Goal: Task Accomplishment & Management: Manage account settings

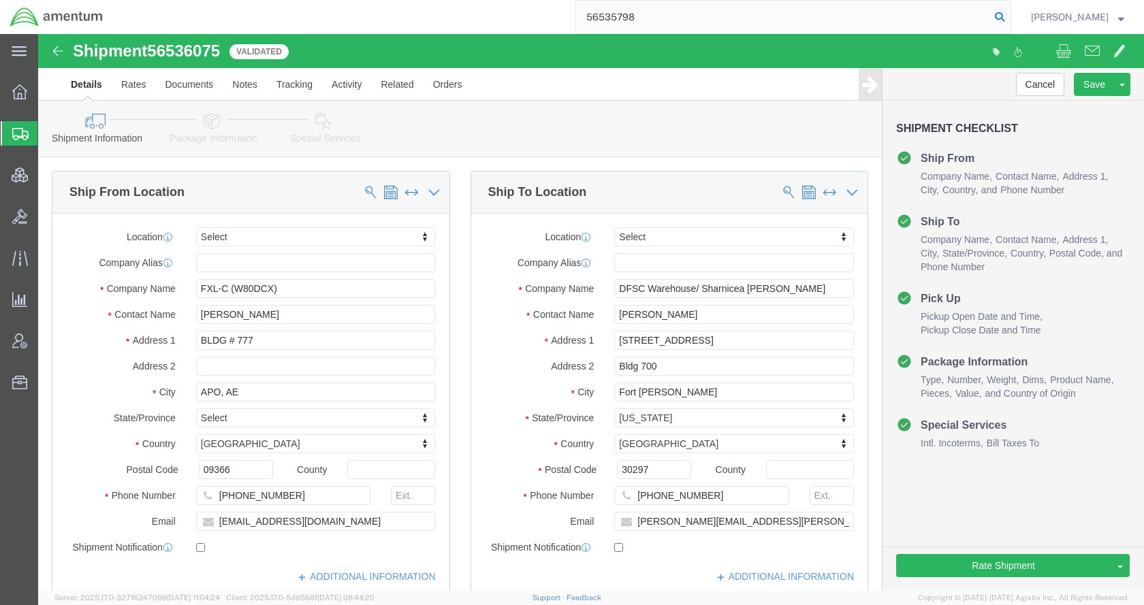
click at [1009, 16] on icon at bounding box center [999, 16] width 19 height 19
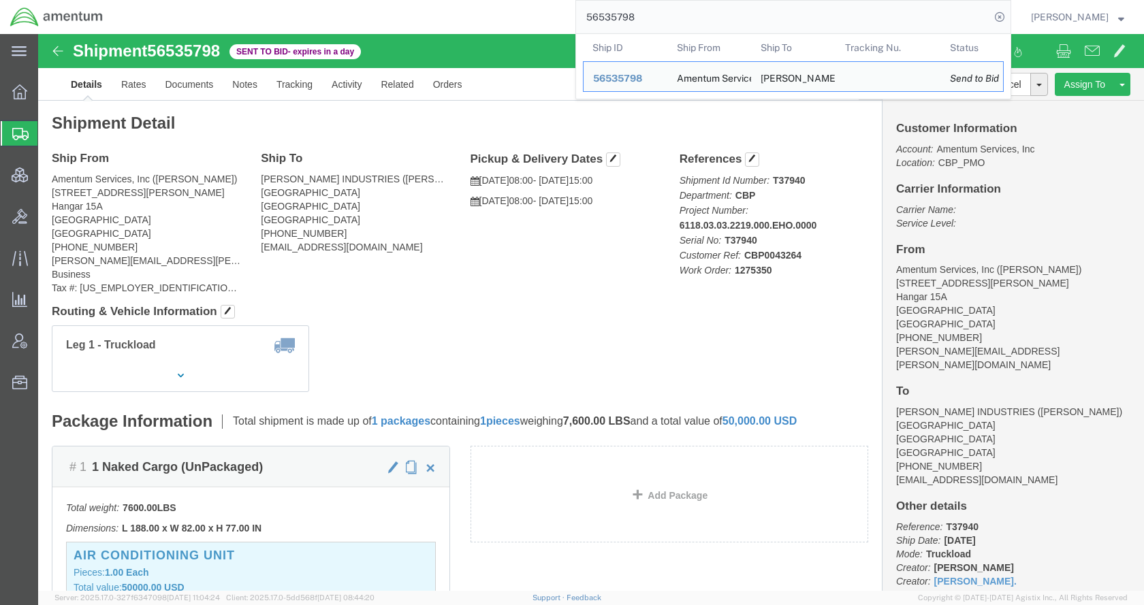
drag, startPoint x: 688, startPoint y: 20, endPoint x: 568, endPoint y: 25, distance: 120.0
click at [568, 25] on div "56535798 Ship ID Ship From Ship To Tracking Nu. Status Ship ID 56535798 Ship Fr…" at bounding box center [562, 17] width 898 height 34
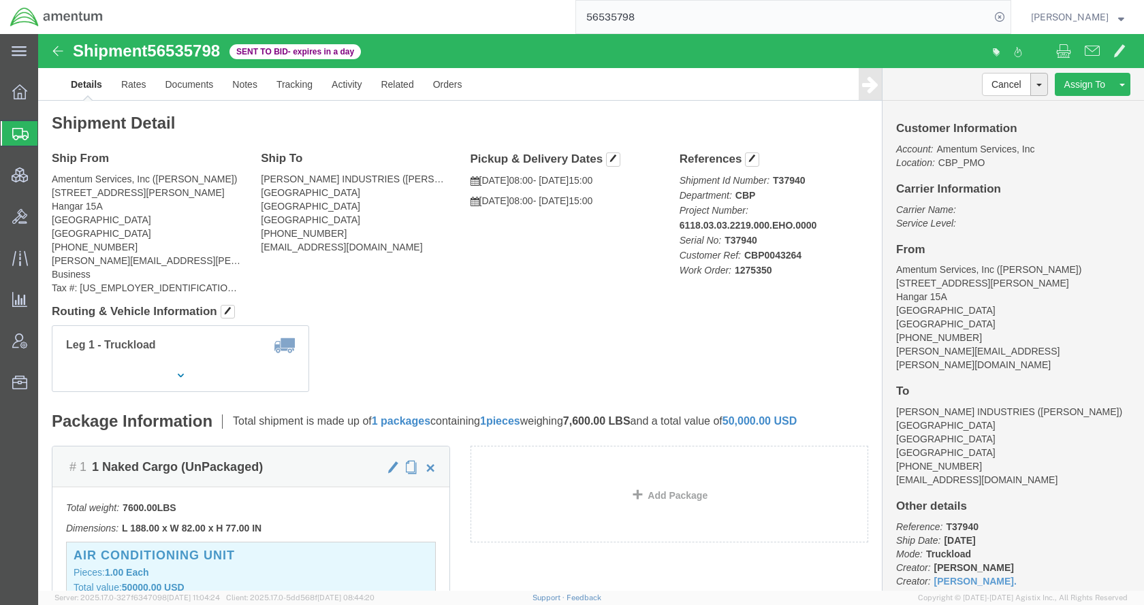
paste input "7402"
type input "56537402"
click at [1009, 18] on icon at bounding box center [999, 16] width 19 height 19
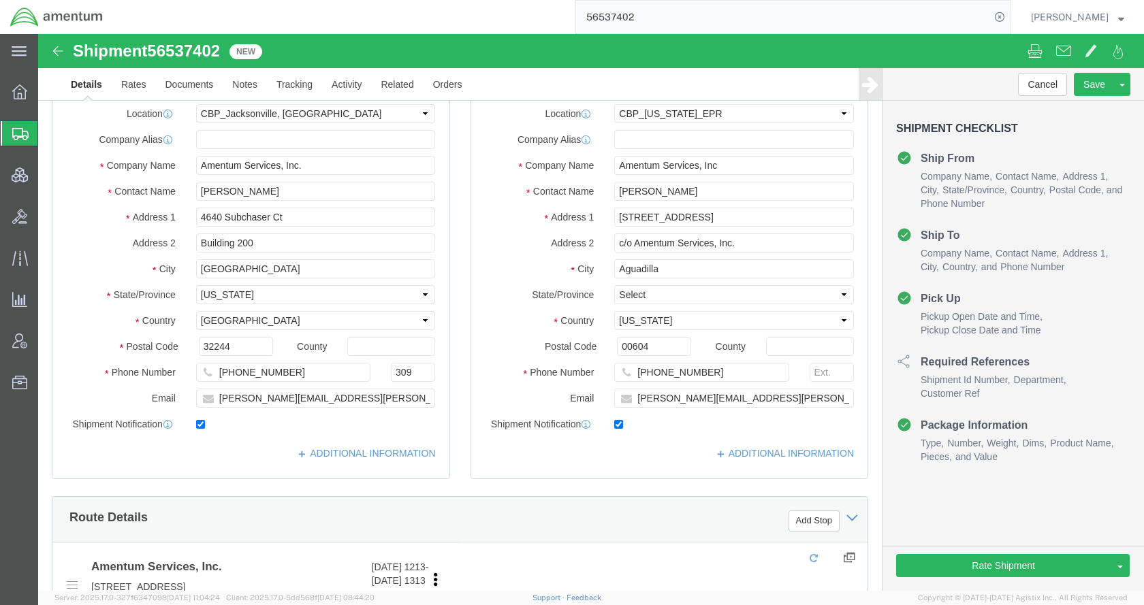
select select "49917"
select select "49933"
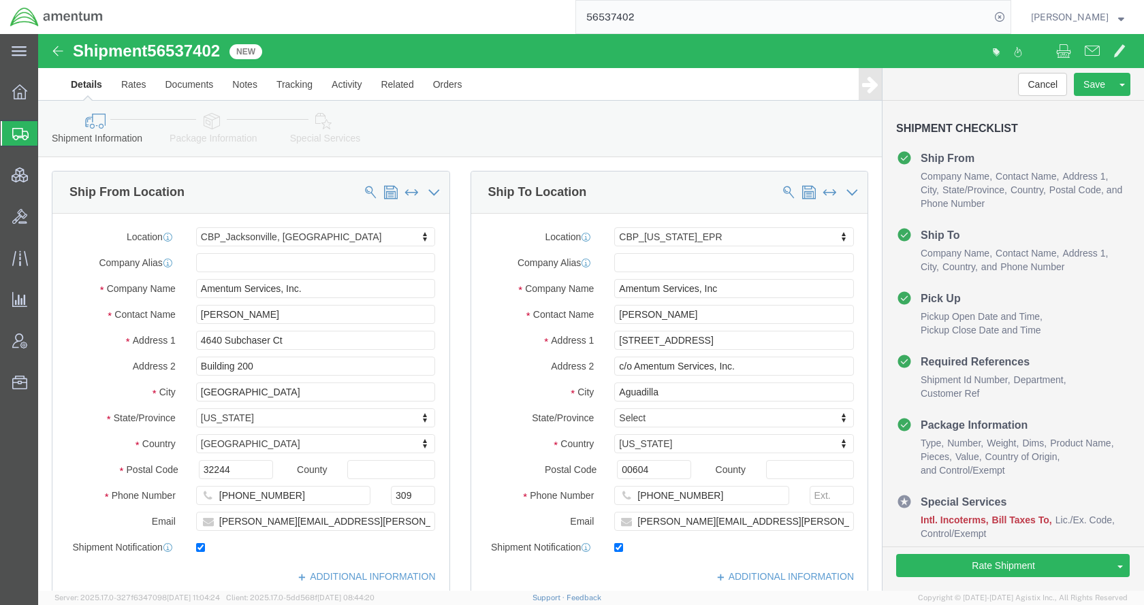
click icon
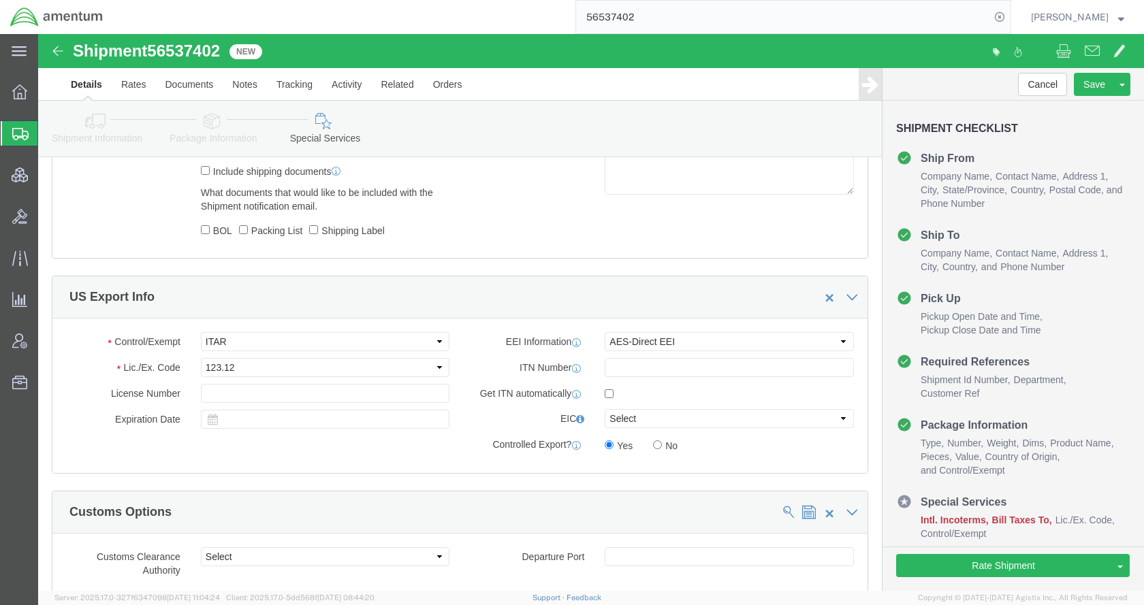
scroll to position [1090, 0]
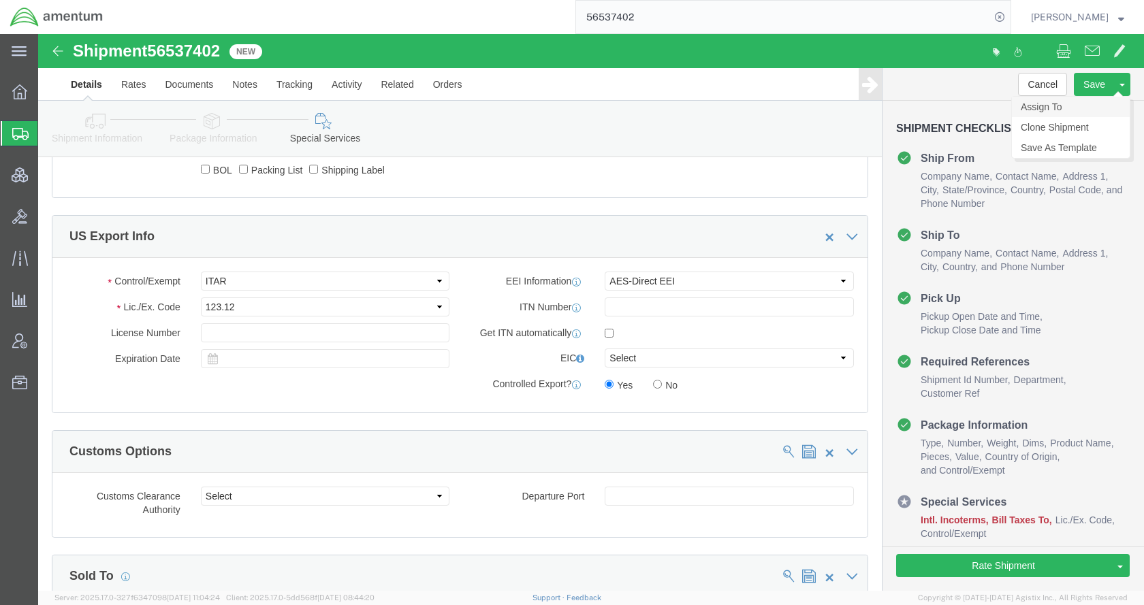
click link "Assign To"
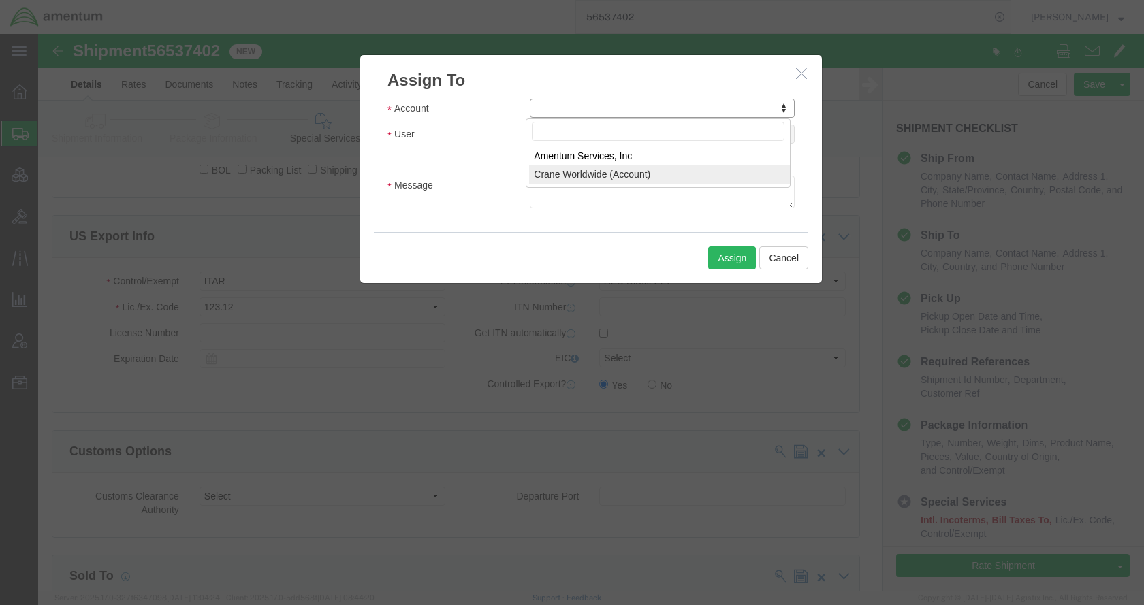
select select "107"
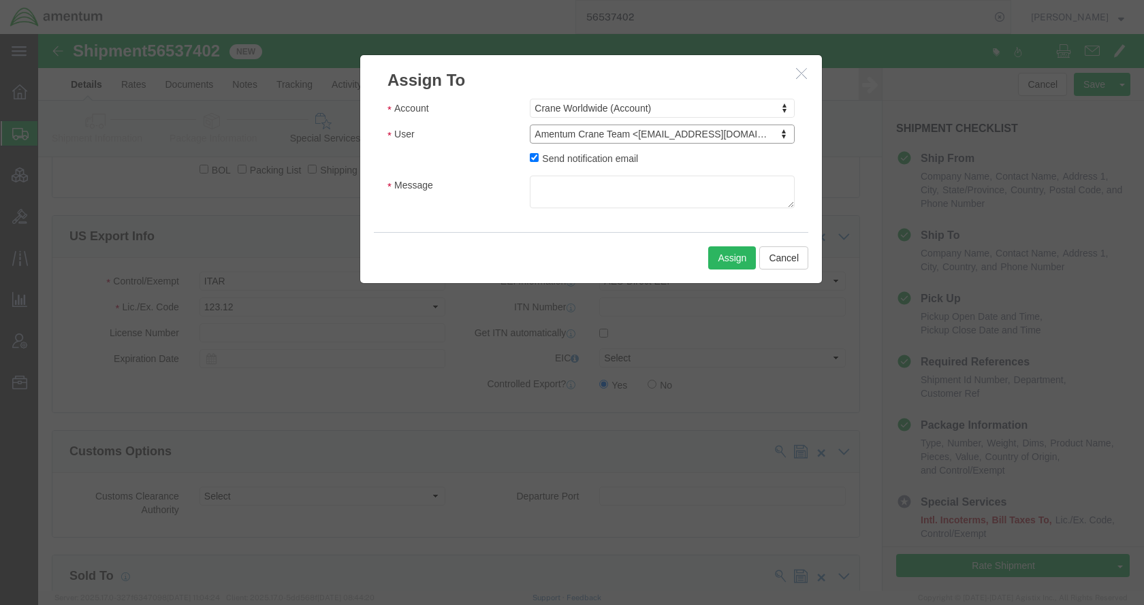
select select "134905"
click textarea "Message"
type textarea "Please provide an EEI filing for this shipment moving via FedEx. Thank you."
click button "Assign"
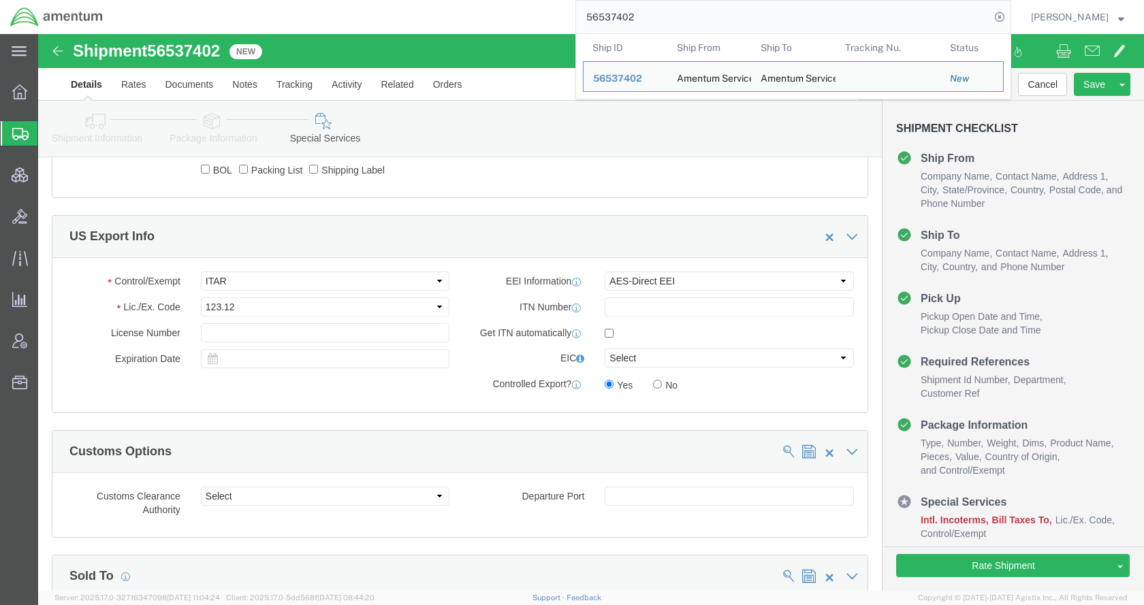
drag, startPoint x: 711, startPoint y: 11, endPoint x: 567, endPoint y: 24, distance: 144.3
click at [567, 24] on div "56537402 Ship ID Ship From Ship To Tracking Nu. Status Ship ID 56537402 Ship Fr…" at bounding box center [562, 17] width 898 height 34
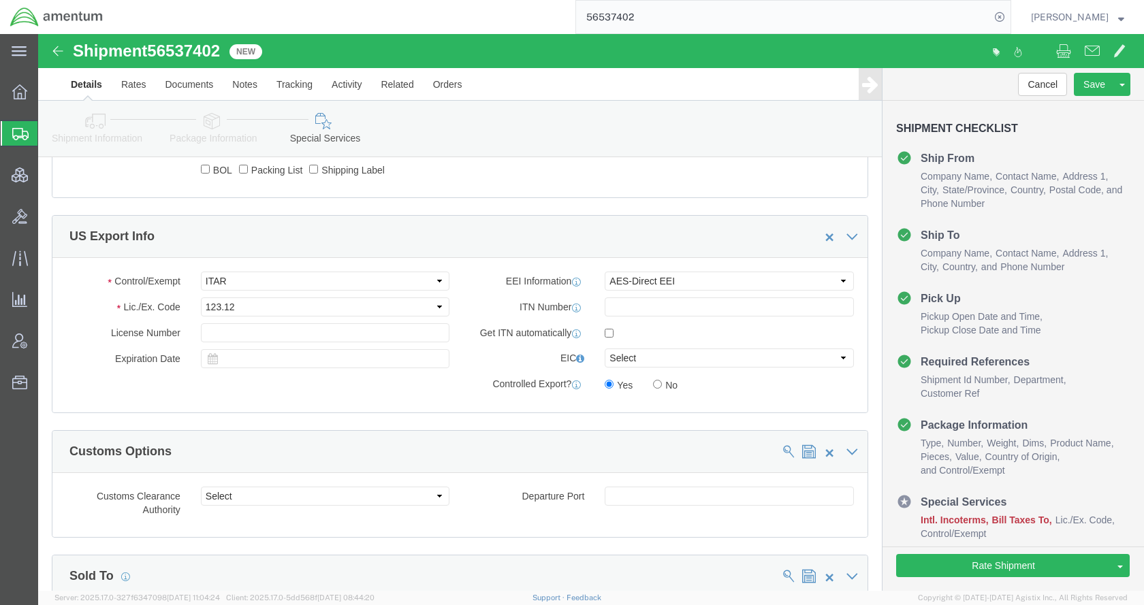
paste input "671"
type input "56537671"
click at [1009, 18] on icon at bounding box center [999, 16] width 19 height 19
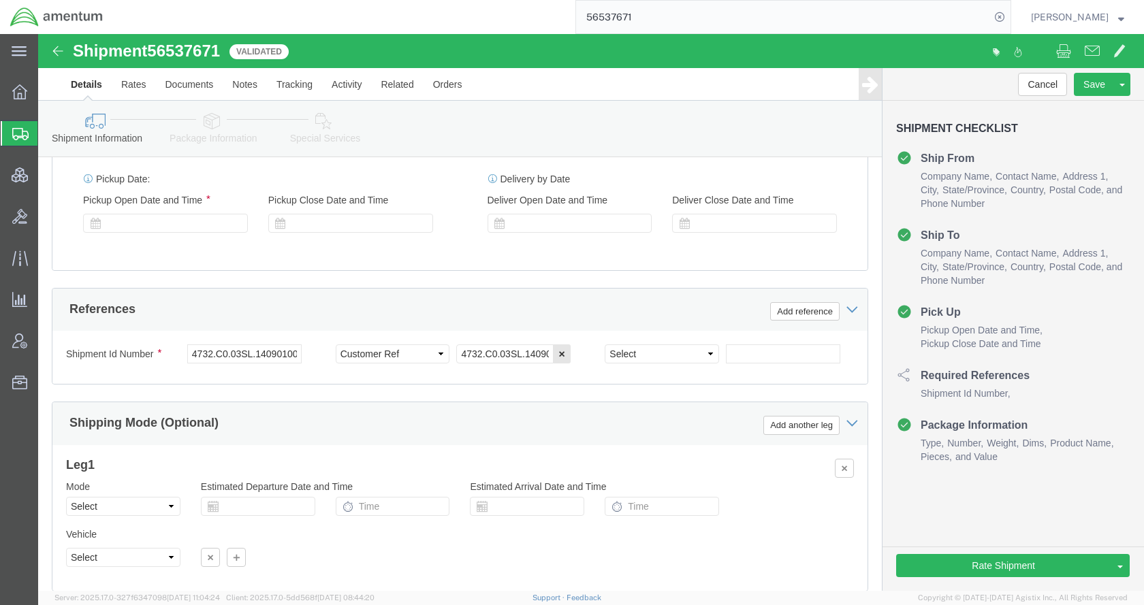
select select "53953"
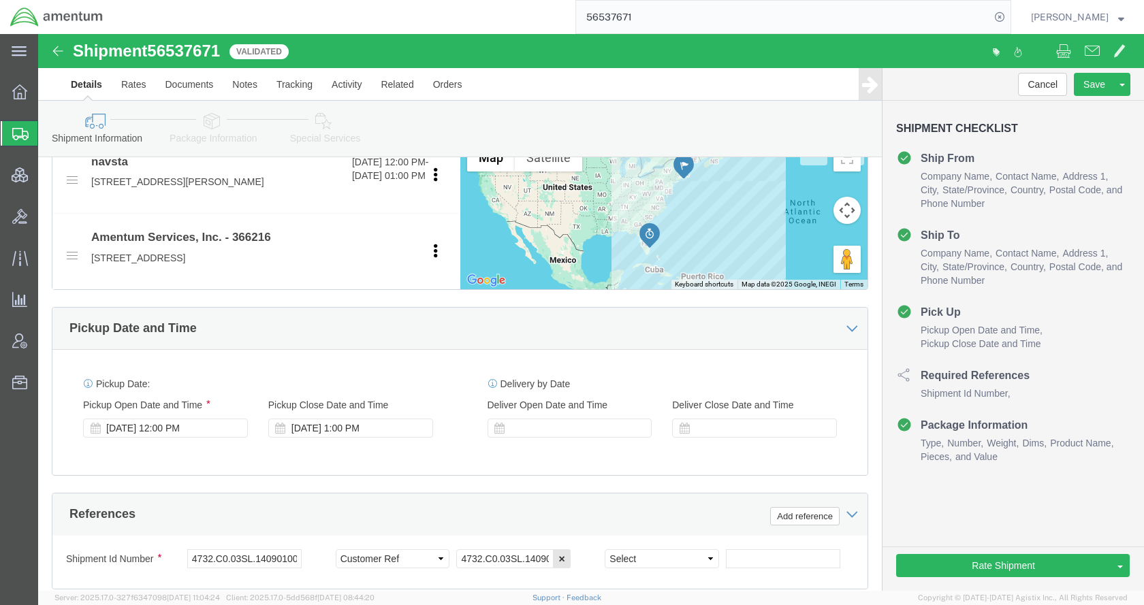
scroll to position [545, 0]
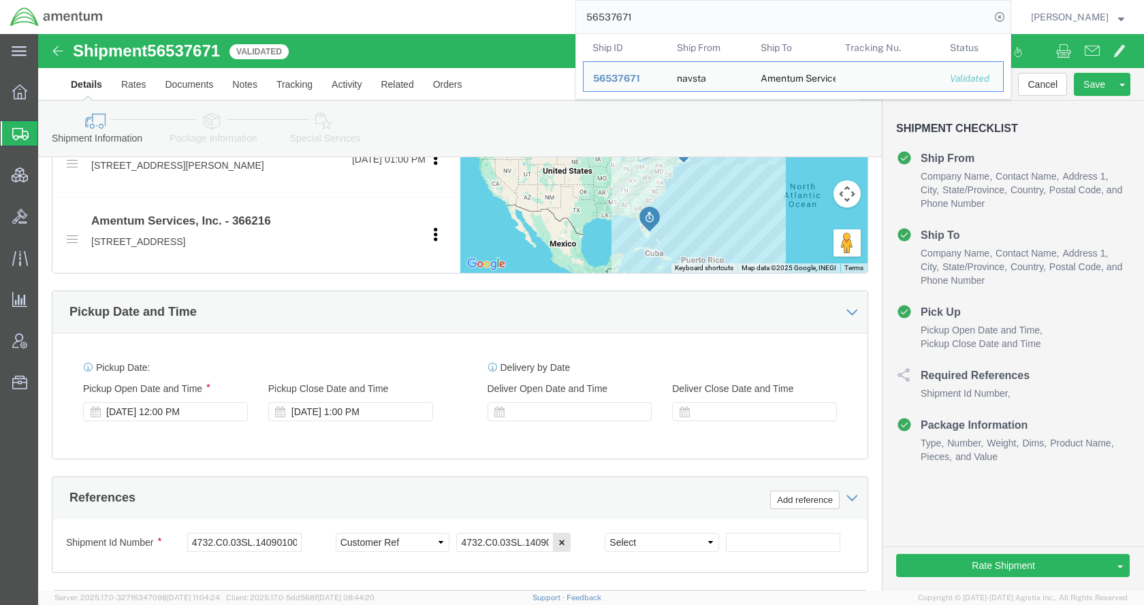
click link "Package Information"
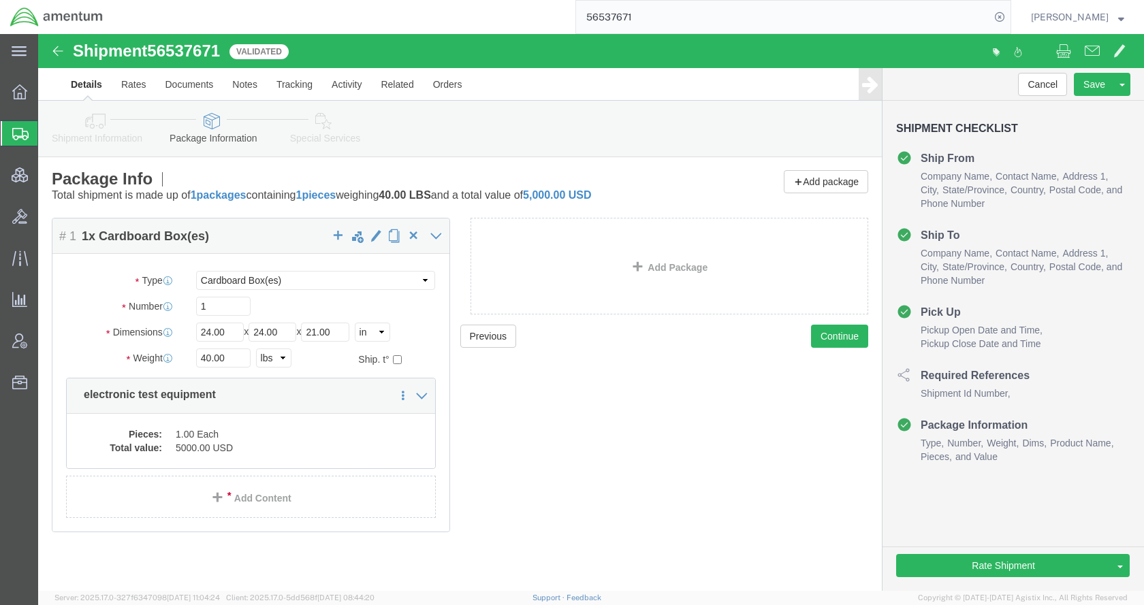
scroll to position [1, 0]
click button "Rate Shipment"
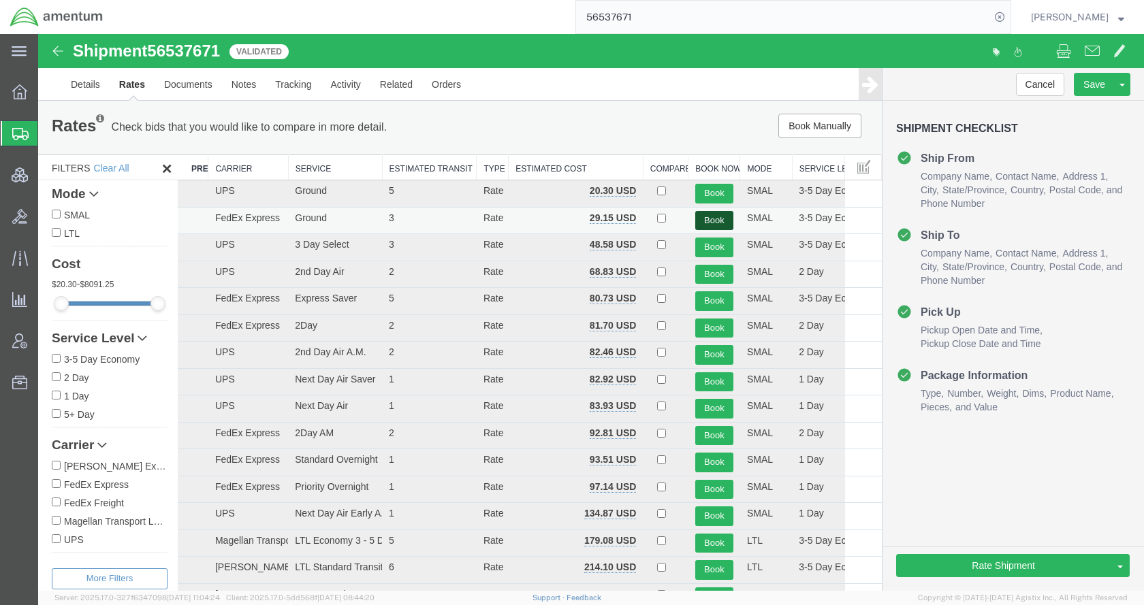
click at [707, 217] on button "Book" at bounding box center [714, 221] width 38 height 20
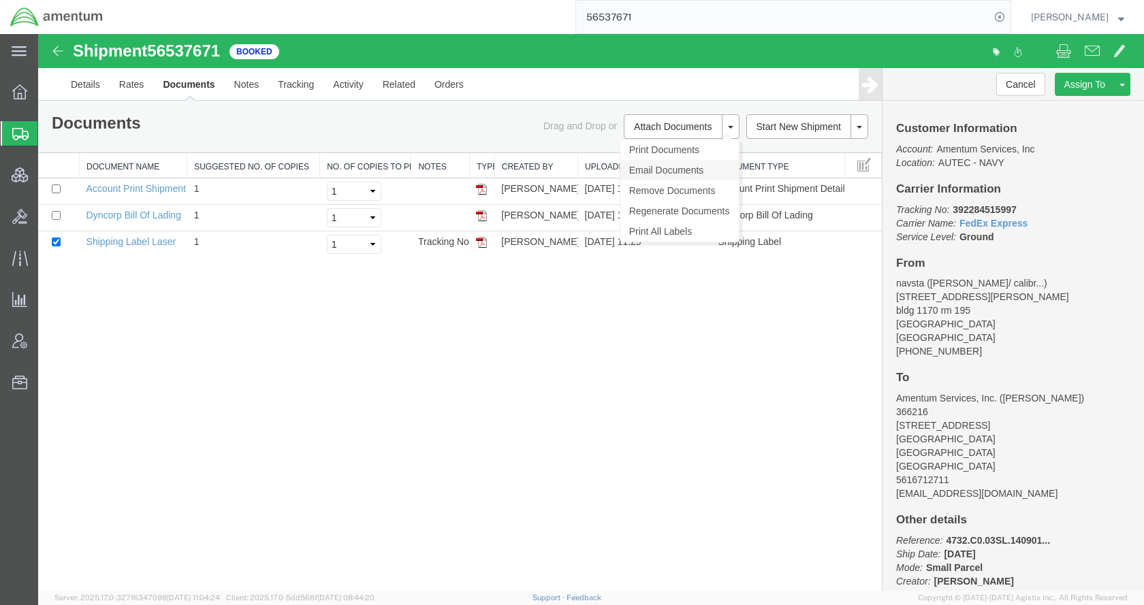
click at [676, 170] on link "Email Documents" at bounding box center [679, 170] width 119 height 20
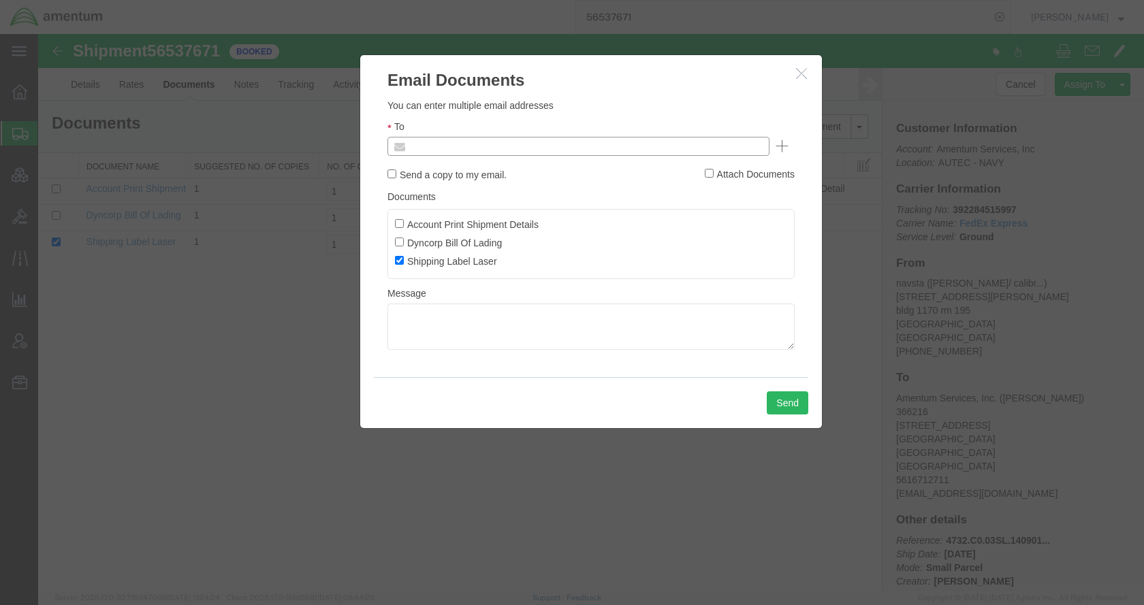
click at [490, 146] on input "text" at bounding box center [486, 147] width 159 height 18
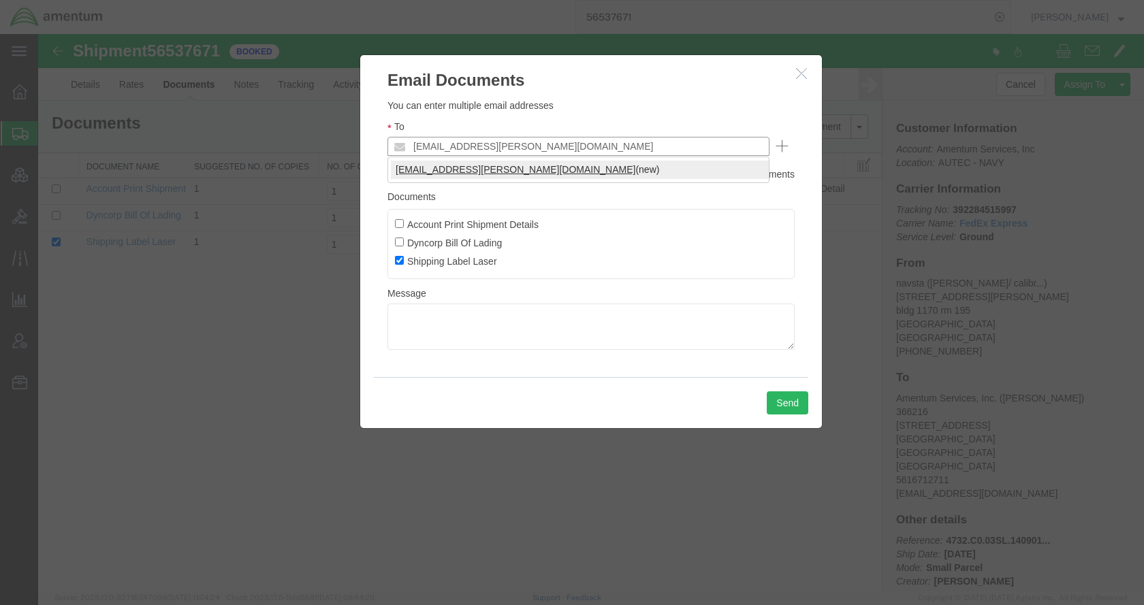
type input "[EMAIL_ADDRESS][PERSON_NAME][DOMAIN_NAME]"
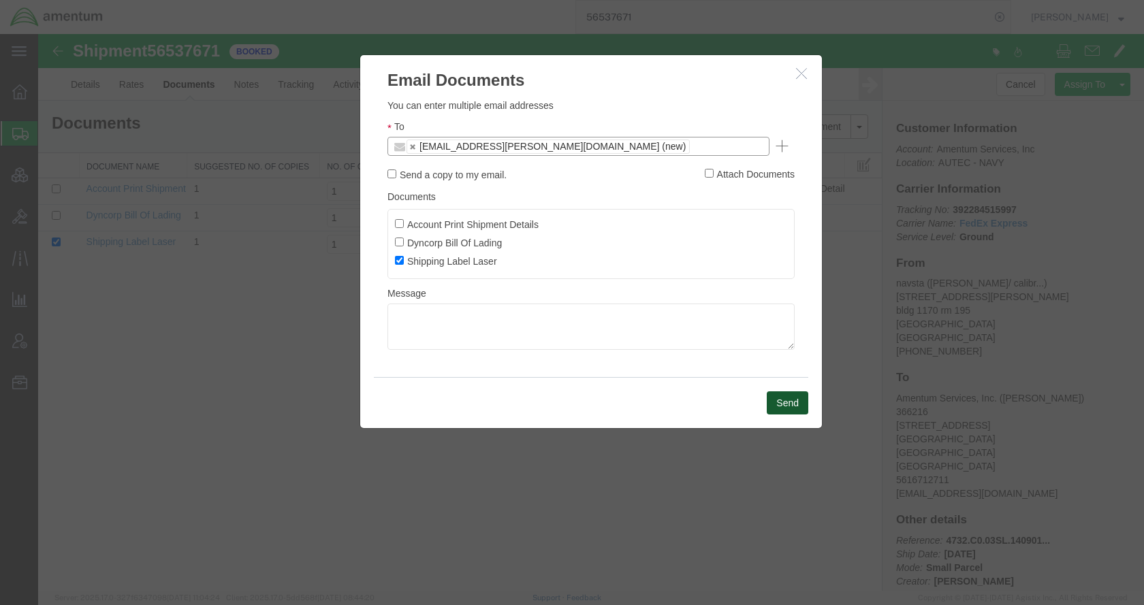
click at [778, 405] on button "Send" at bounding box center [788, 403] width 42 height 23
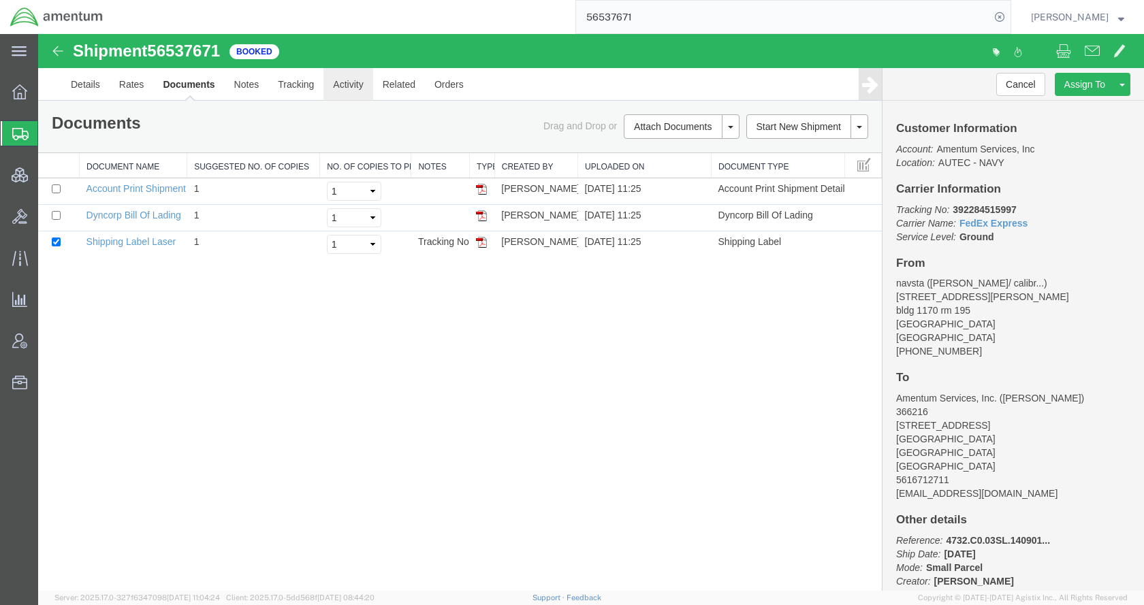
click at [343, 84] on link "Activity" at bounding box center [348, 84] width 49 height 33
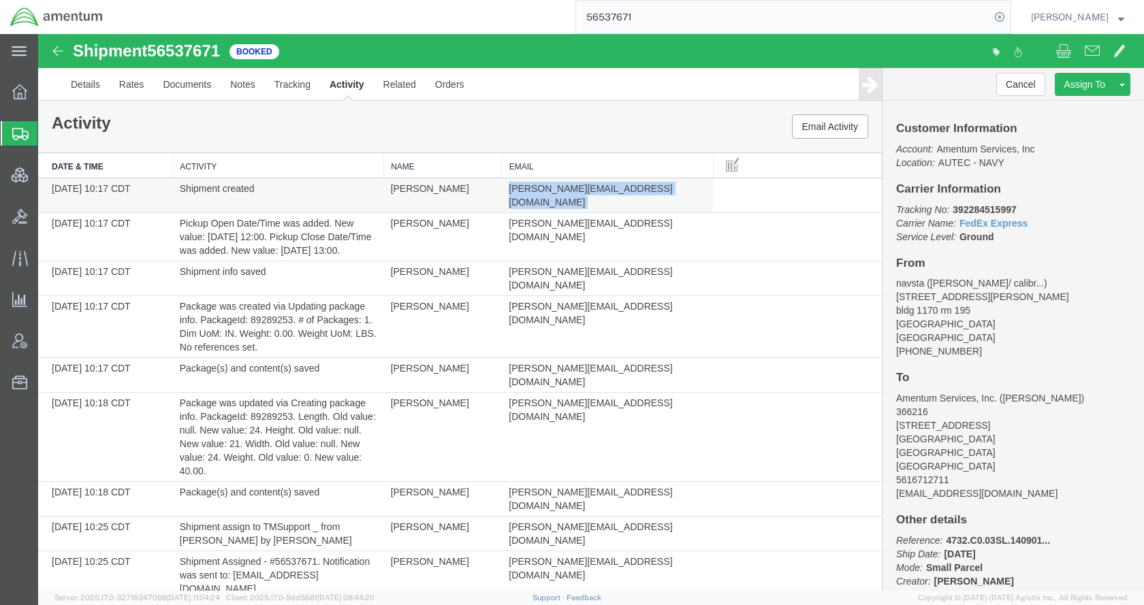
drag, startPoint x: 633, startPoint y: 191, endPoint x: 503, endPoint y: 193, distance: 129.4
click at [503, 193] on td "[PERSON_NAME][EMAIL_ADDRESS][DOMAIN_NAME]" at bounding box center [607, 195] width 211 height 35
copy td "[PERSON_NAME][EMAIL_ADDRESS][DOMAIN_NAME]"
click at [47, 342] on span "Account Admin" at bounding box center [42, 341] width 10 height 27
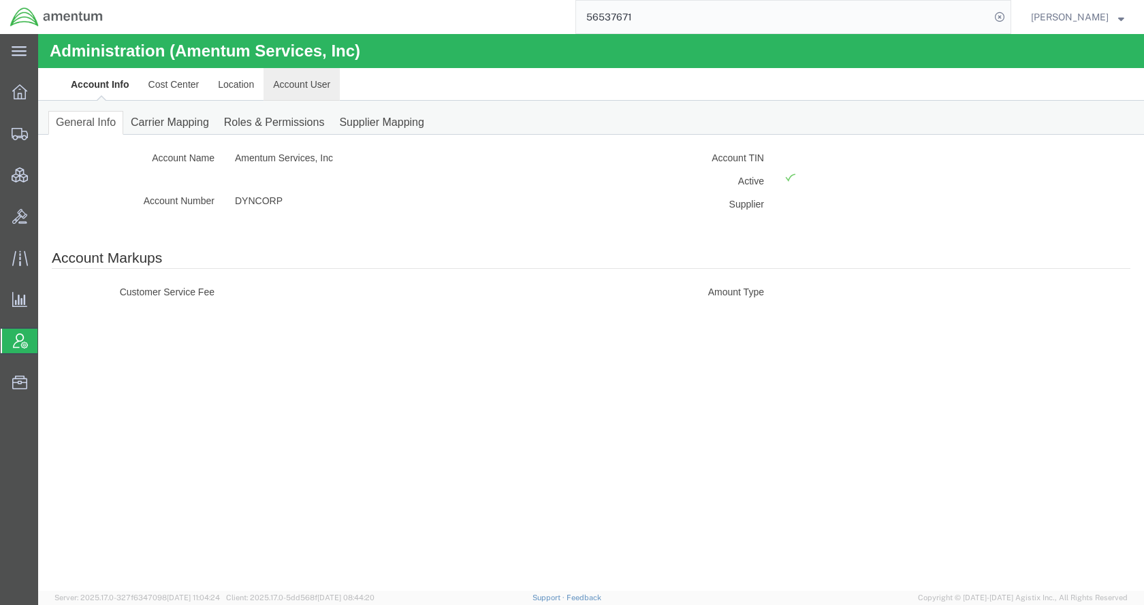
click at [274, 91] on link "Account User" at bounding box center [302, 84] width 76 height 33
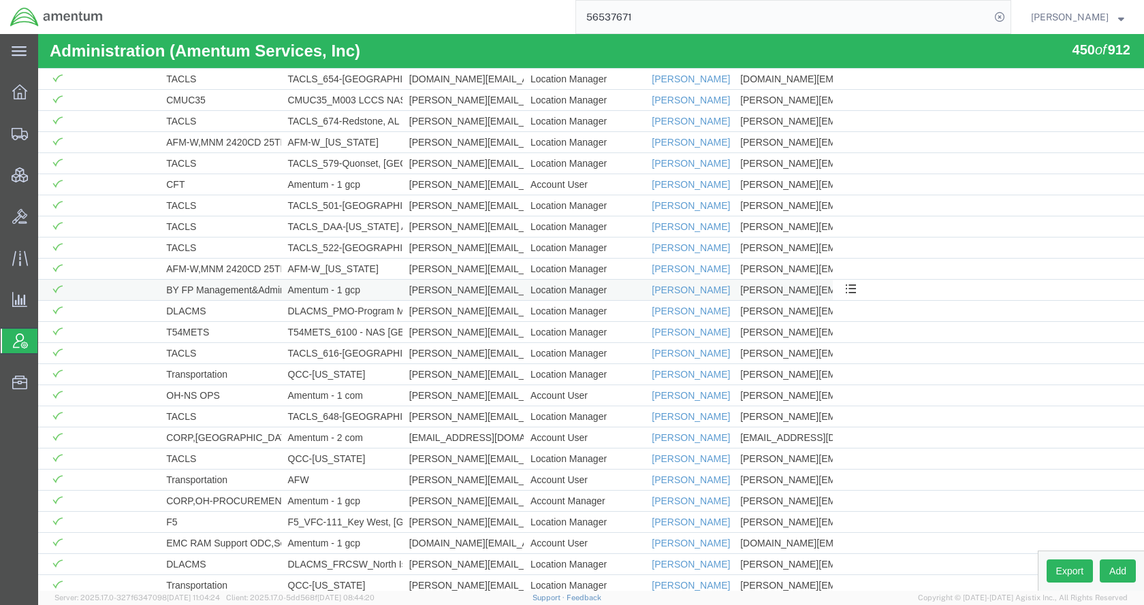
scroll to position [7738, 0]
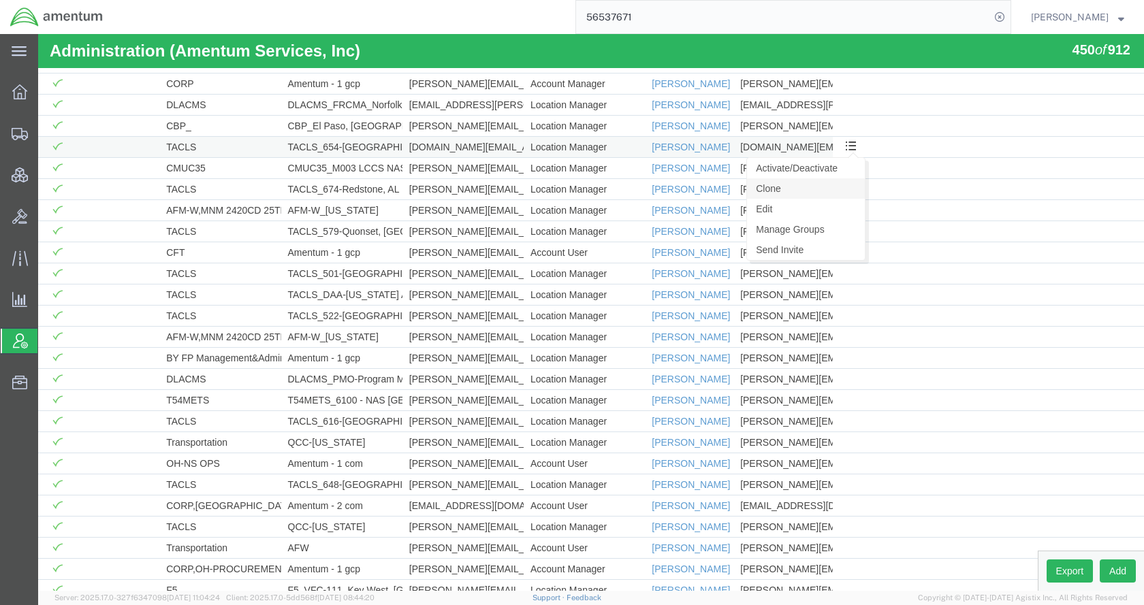
click at [829, 185] on link "Clone" at bounding box center [806, 188] width 118 height 20
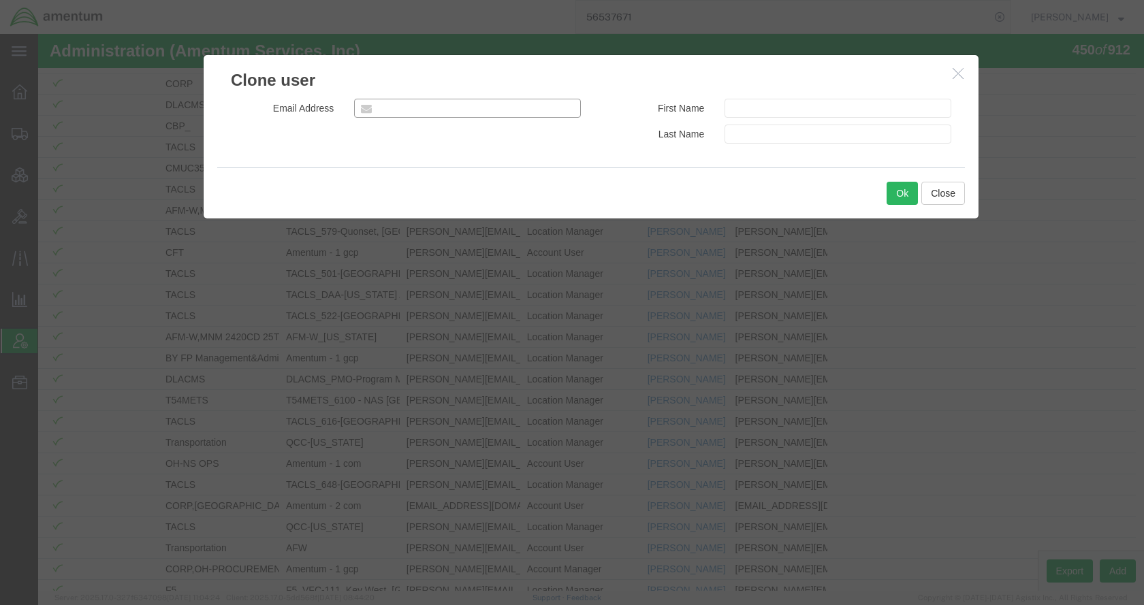
paste input "[EMAIL_ADDRESS][PERSON_NAME][DOMAIN_NAME]"
drag, startPoint x: 398, startPoint y: 108, endPoint x: 366, endPoint y: 108, distance: 31.3
click at [366, 108] on div "[EMAIL_ADDRESS][PERSON_NAME][DOMAIN_NAME]" at bounding box center [467, 108] width 227 height 19
type input "[EMAIL_ADDRESS][PERSON_NAME][DOMAIN_NAME]"
click at [748, 110] on input "text" at bounding box center [838, 108] width 227 height 19
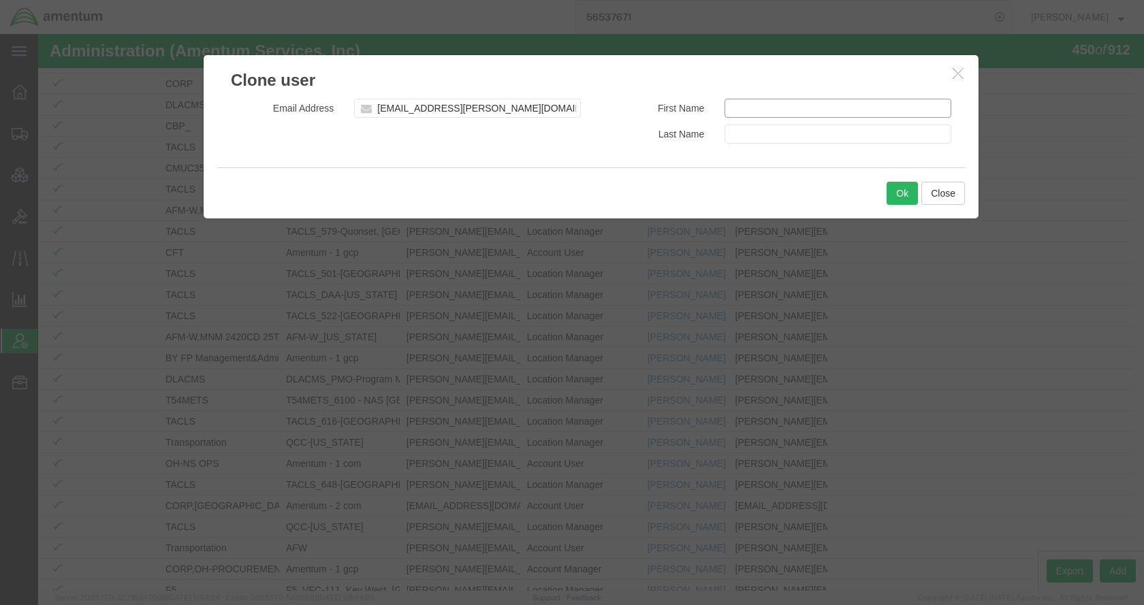
paste input "austin"
click at [729, 112] on input "austin" at bounding box center [838, 108] width 227 height 19
type input "Austin"
drag, startPoint x: 433, startPoint y: 108, endPoint x: 403, endPoint y: 109, distance: 30.7
click at [403, 109] on input "[EMAIL_ADDRESS][PERSON_NAME][DOMAIN_NAME]" at bounding box center [467, 108] width 227 height 19
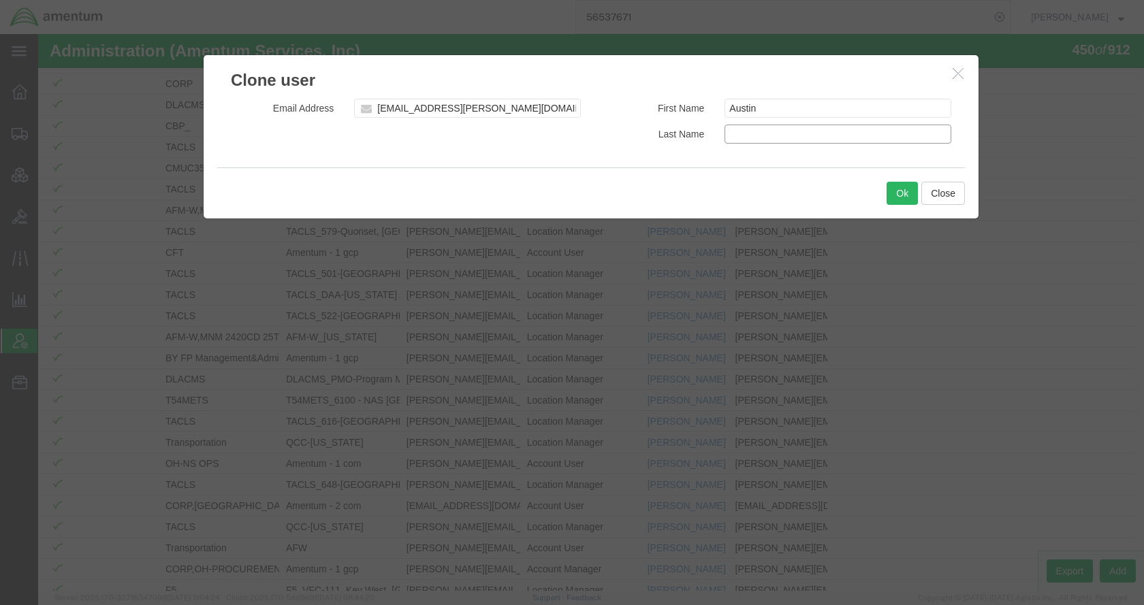
click at [753, 136] on input "text" at bounding box center [838, 134] width 227 height 19
paste input "[PERSON_NAME]"
click at [729, 133] on input "[PERSON_NAME]" at bounding box center [838, 134] width 227 height 19
type input "[PERSON_NAME]"
click at [908, 191] on button "Ok" at bounding box center [902, 193] width 31 height 23
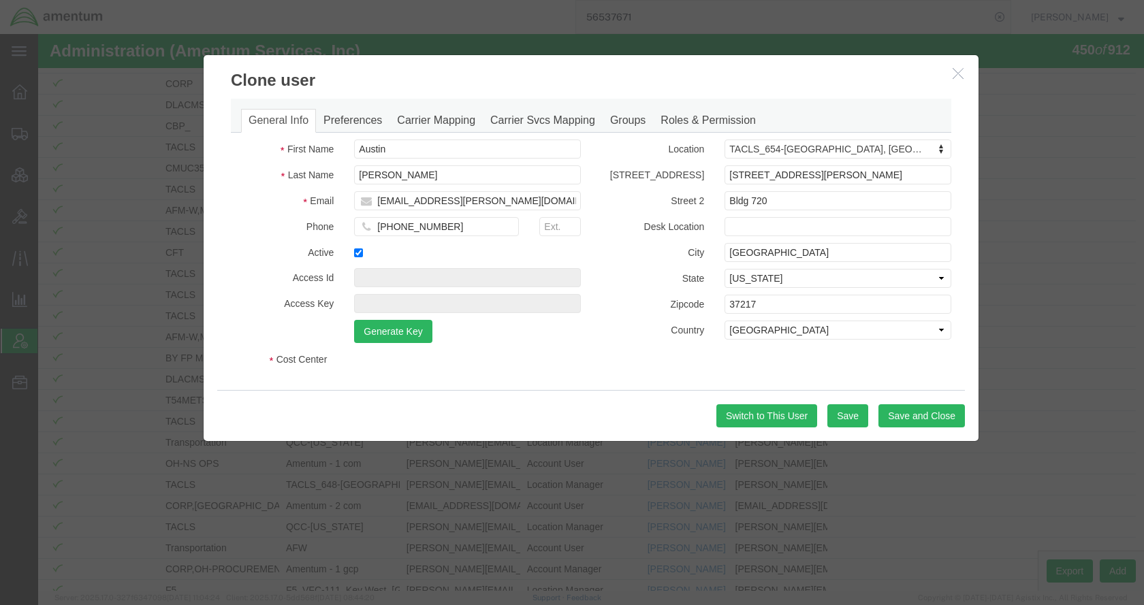
select select "DEPARTMENT"
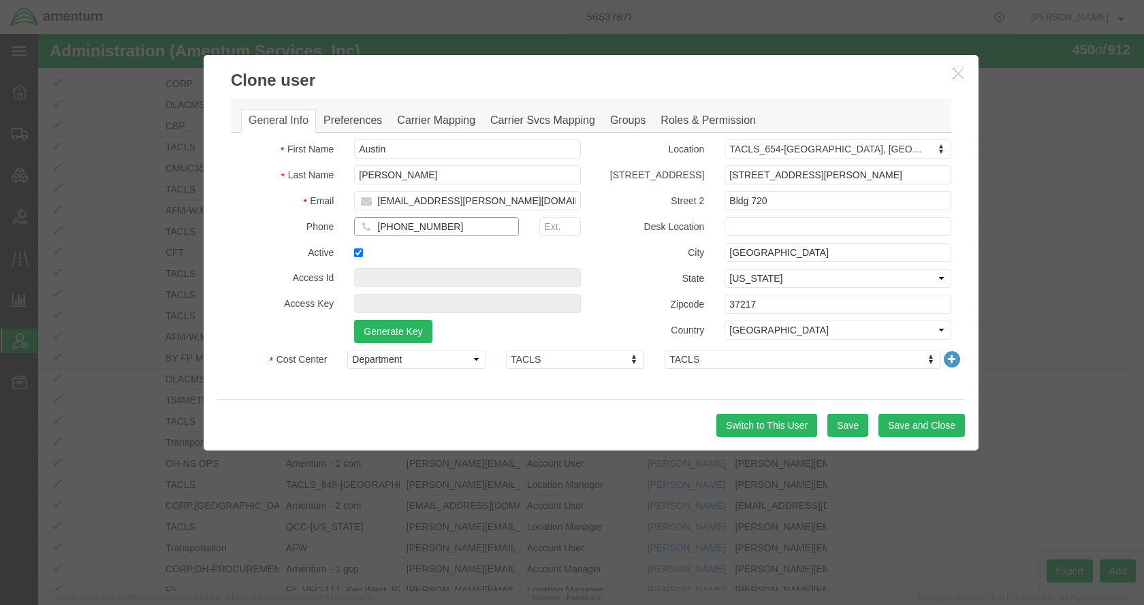
drag, startPoint x: 412, startPoint y: 226, endPoint x: 362, endPoint y: 228, distance: 49.8
click at [362, 228] on div "[PHONE_NUMBER]" at bounding box center [436, 226] width 165 height 19
paste input "[PHONE_NUMBER]"
type input "[PHONE_NUMBER]"
click at [900, 420] on button "Save and Close" at bounding box center [922, 425] width 86 height 23
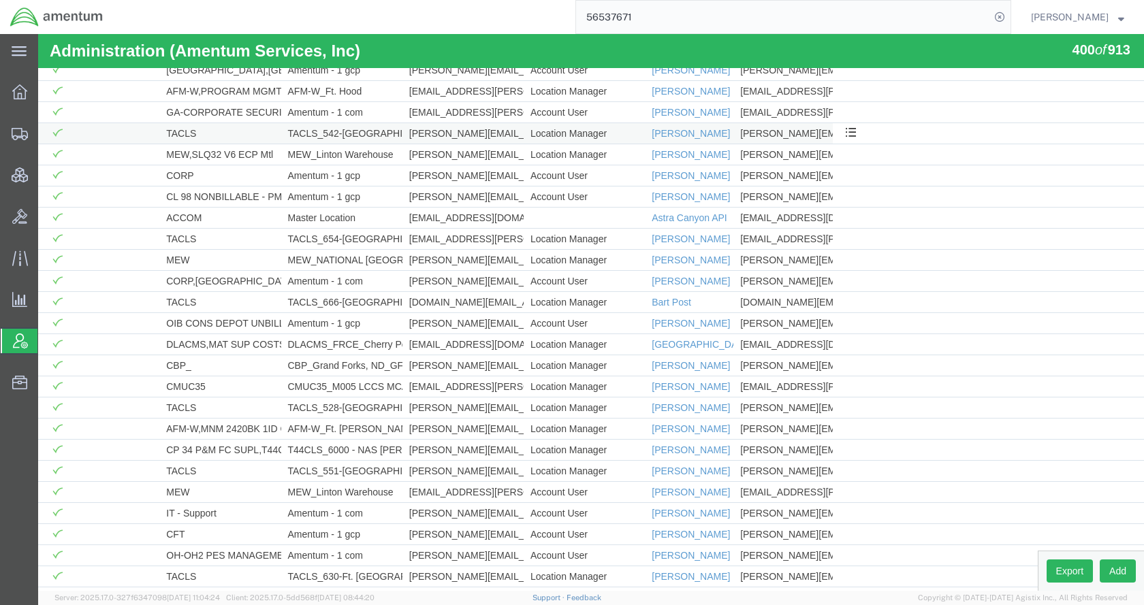
scroll to position [1771, 0]
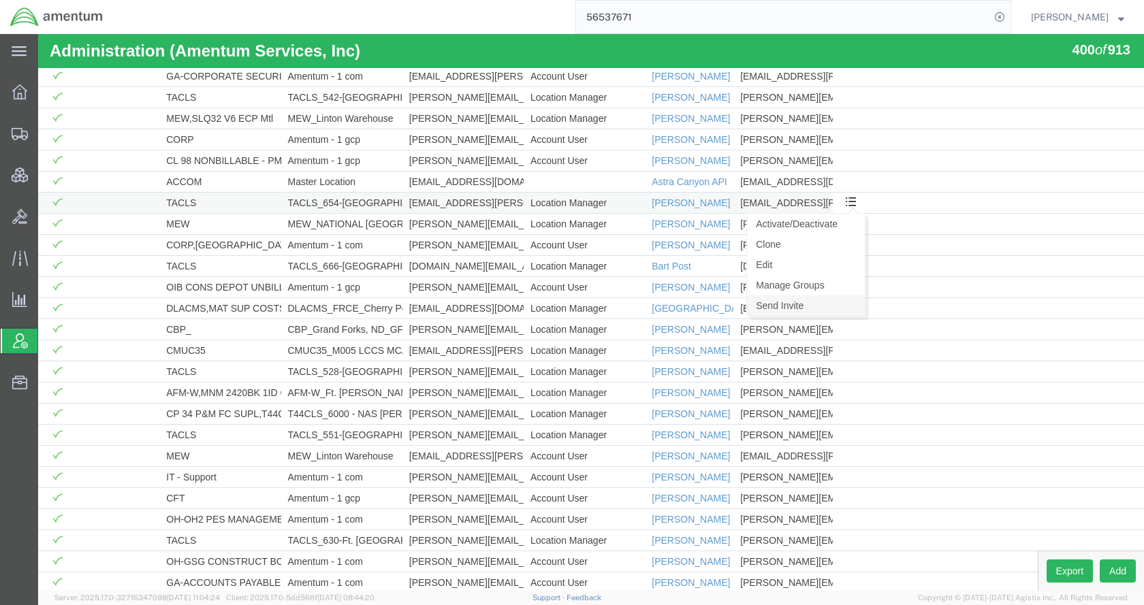
click at [791, 303] on link "Send Invite" at bounding box center [806, 306] width 118 height 20
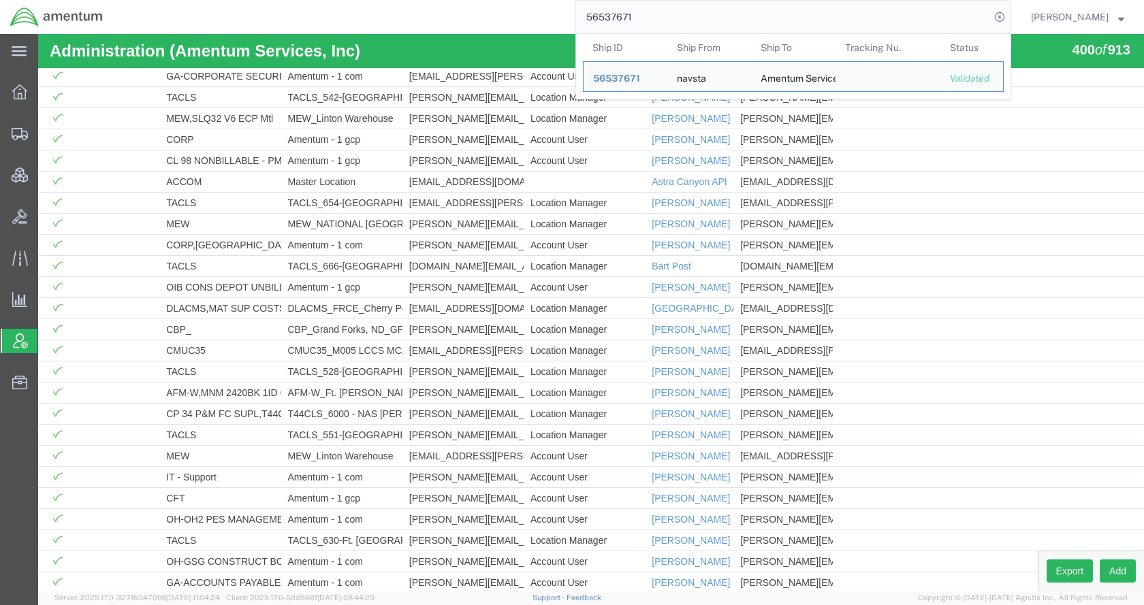
drag, startPoint x: 721, startPoint y: 14, endPoint x: 577, endPoint y: 21, distance: 144.6
click at [577, 21] on div "56537671 Ship ID Ship From Ship To Tracking Nu. Status Ship ID 56537671 Ship Fr…" at bounding box center [562, 17] width 898 height 34
drag, startPoint x: 650, startPoint y: 74, endPoint x: 638, endPoint y: 72, distance: 12.6
click at [640, 74] on span "56537671" at bounding box center [616, 78] width 47 height 11
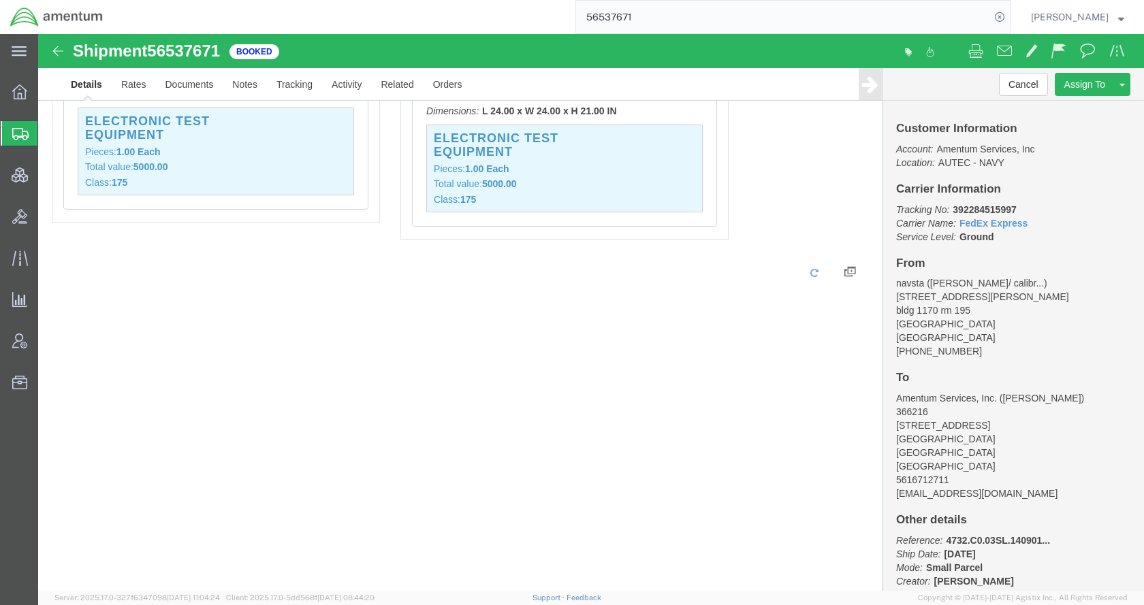
scroll to position [689, 0]
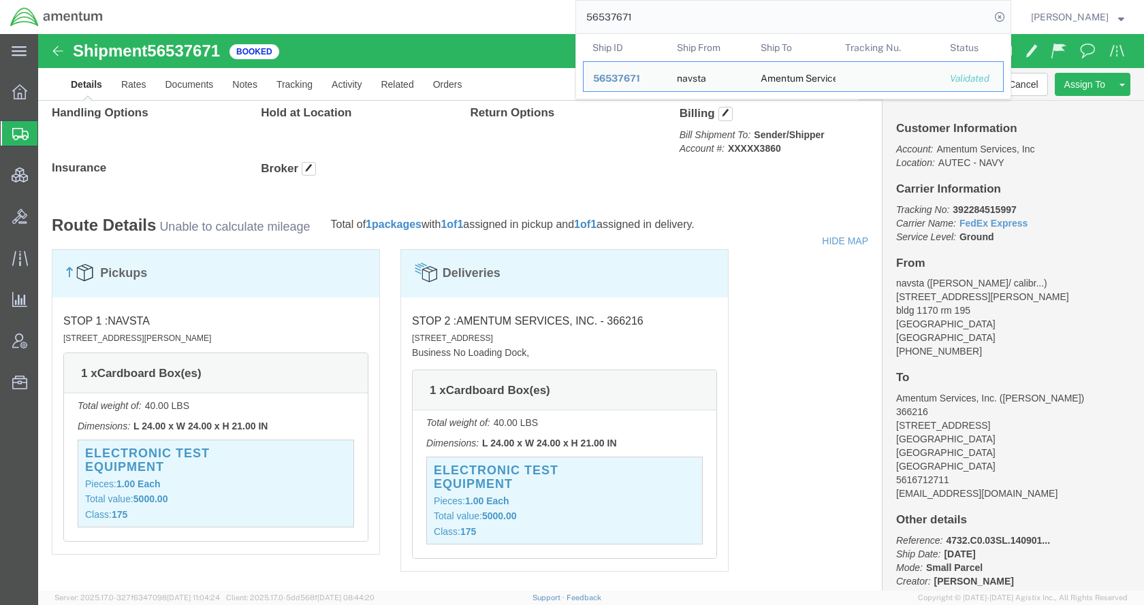
drag, startPoint x: 691, startPoint y: 15, endPoint x: 582, endPoint y: 14, distance: 109.0
click at [582, 14] on div "56537671 Ship ID Ship From Ship To Tracking Nu. Status Ship ID 56537671 Ship Fr…" at bounding box center [562, 17] width 898 height 34
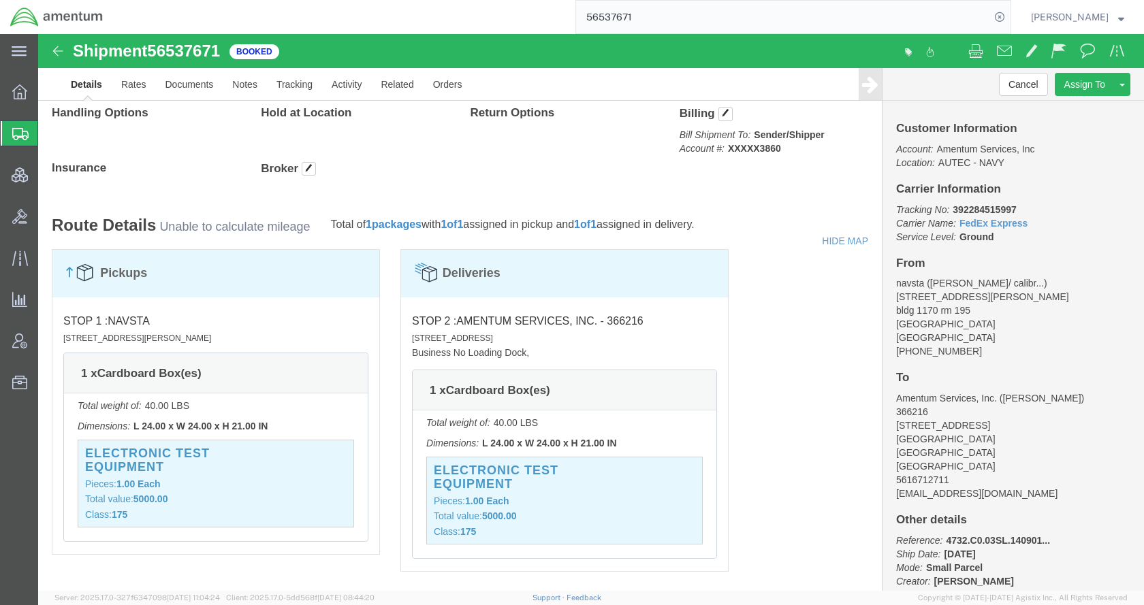
paste input "8325"
type input "56538325"
click at [1009, 14] on icon at bounding box center [999, 16] width 19 height 19
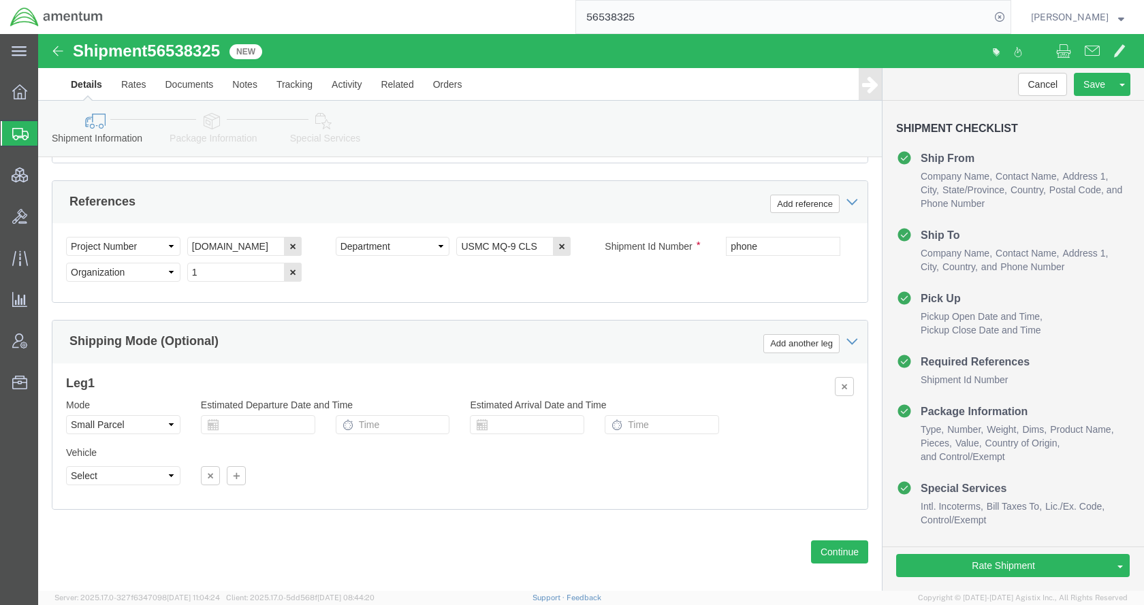
scroll to position [872, 0]
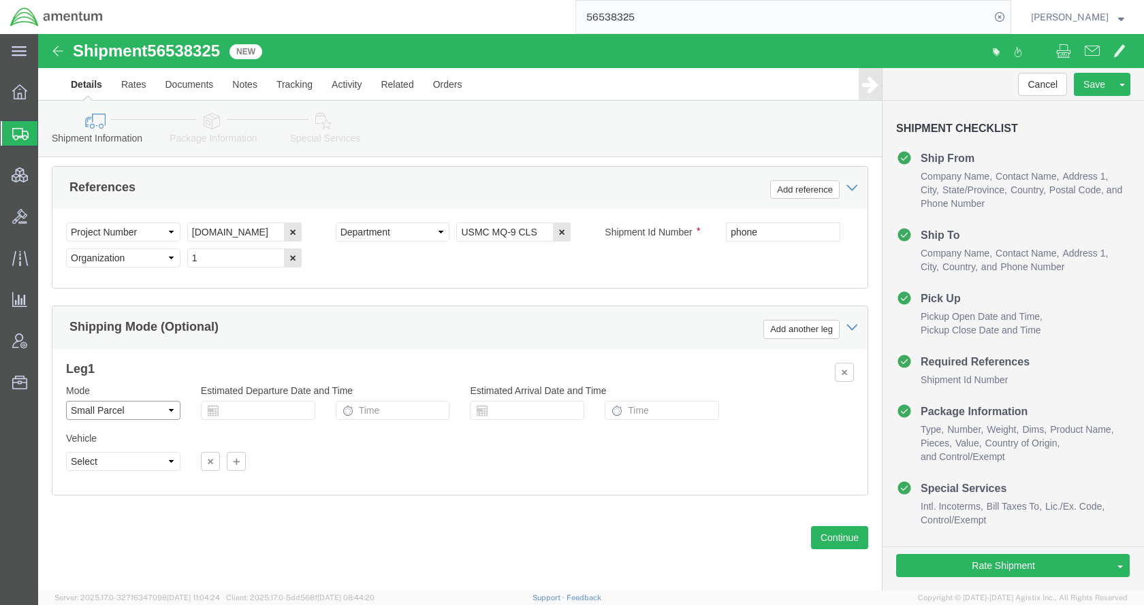
click select "Select Air Less than Truckload Multi-Leg Ocean Freight Rail Small Parcel Truckl…"
select select
click select "Select Air Less than Truckload Multi-Leg Ocean Freight Rail Small Parcel Truckl…"
click icon
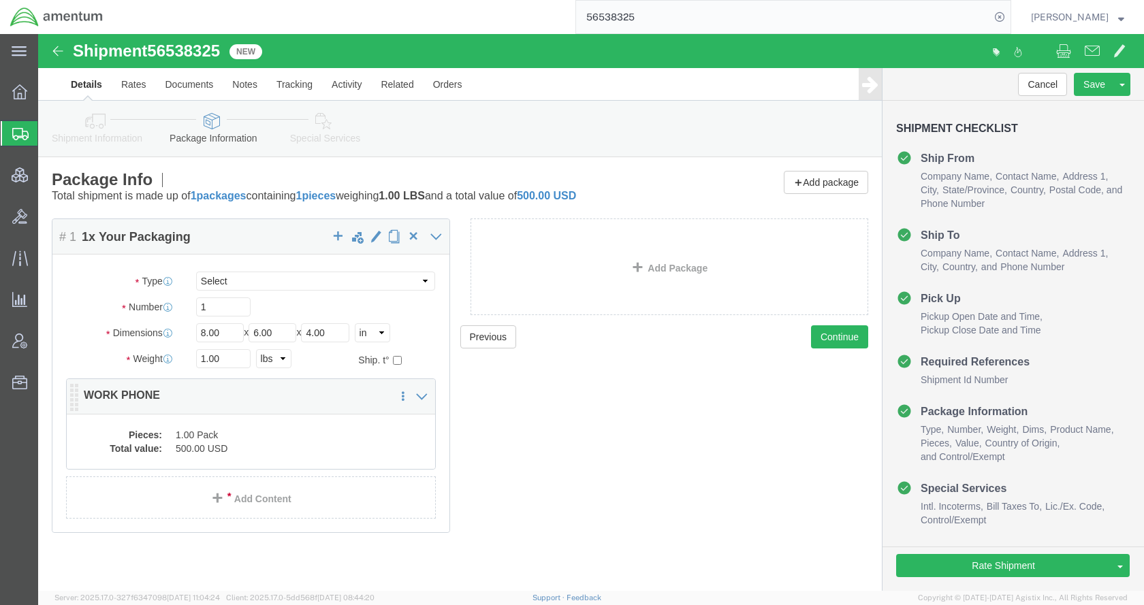
click dd "1.00 Pack"
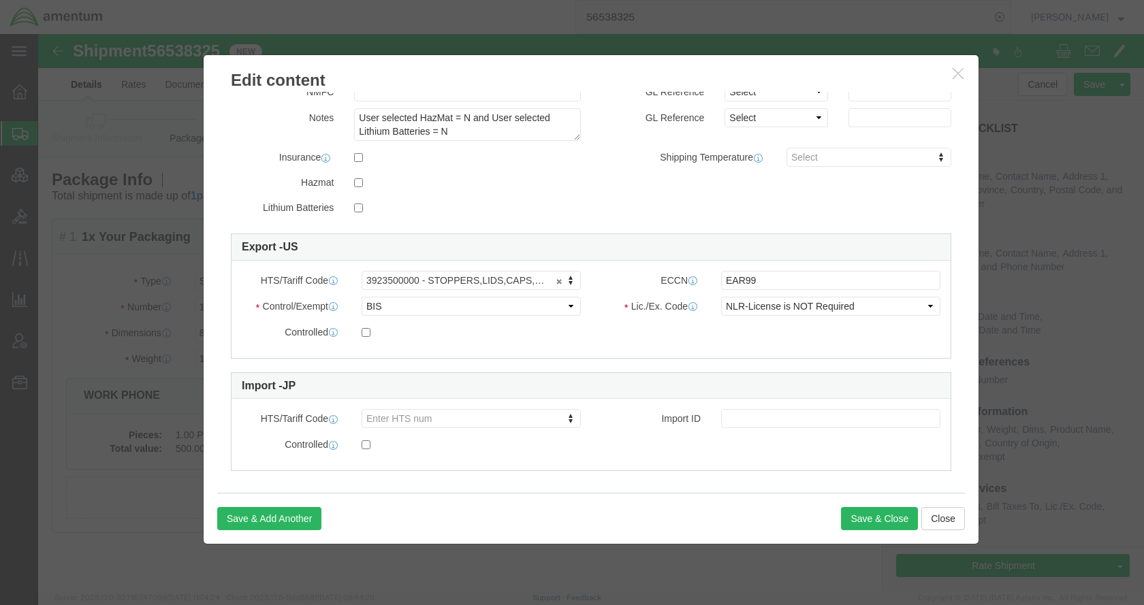
scroll to position [250, 0]
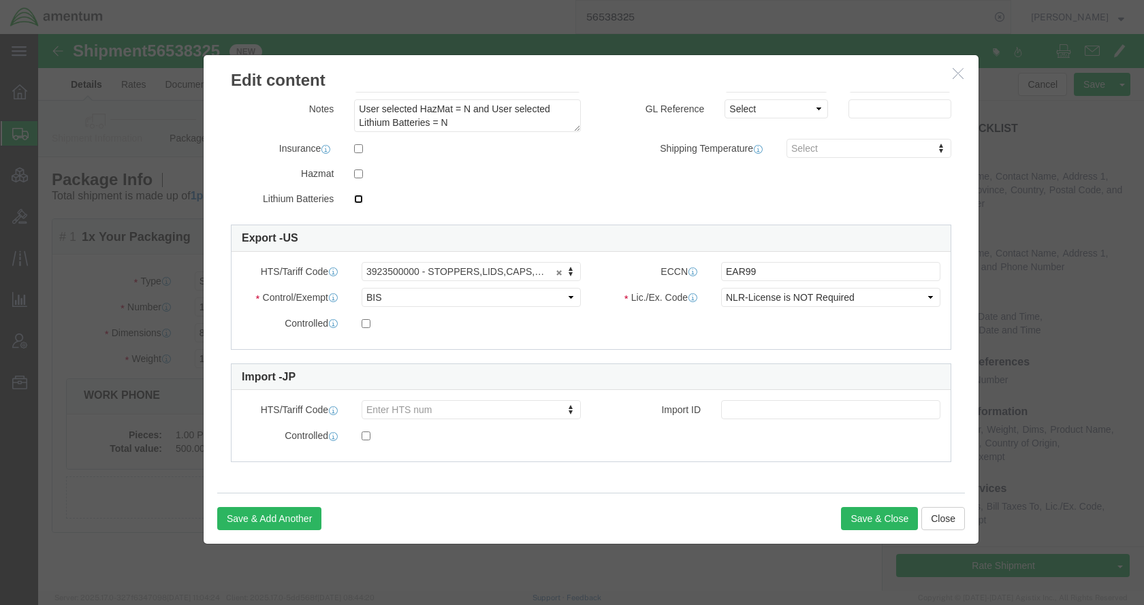
click input "checkbox"
checkbox input "true"
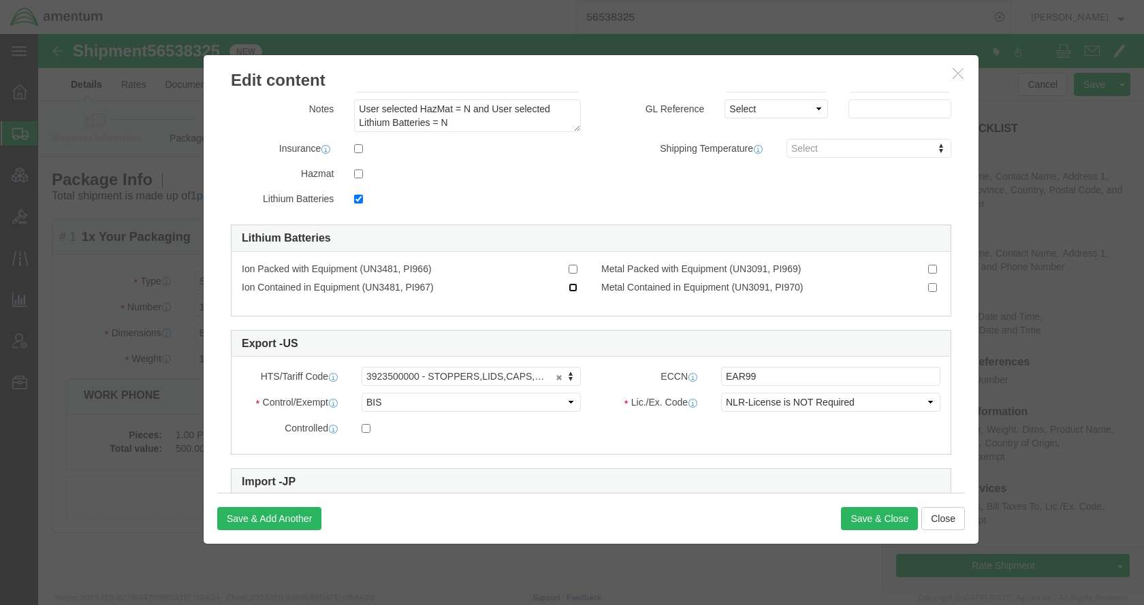
click input "Ion Contained in Equipment (UN3481, PI967)"
checkbox input "true"
click button "Save & Close"
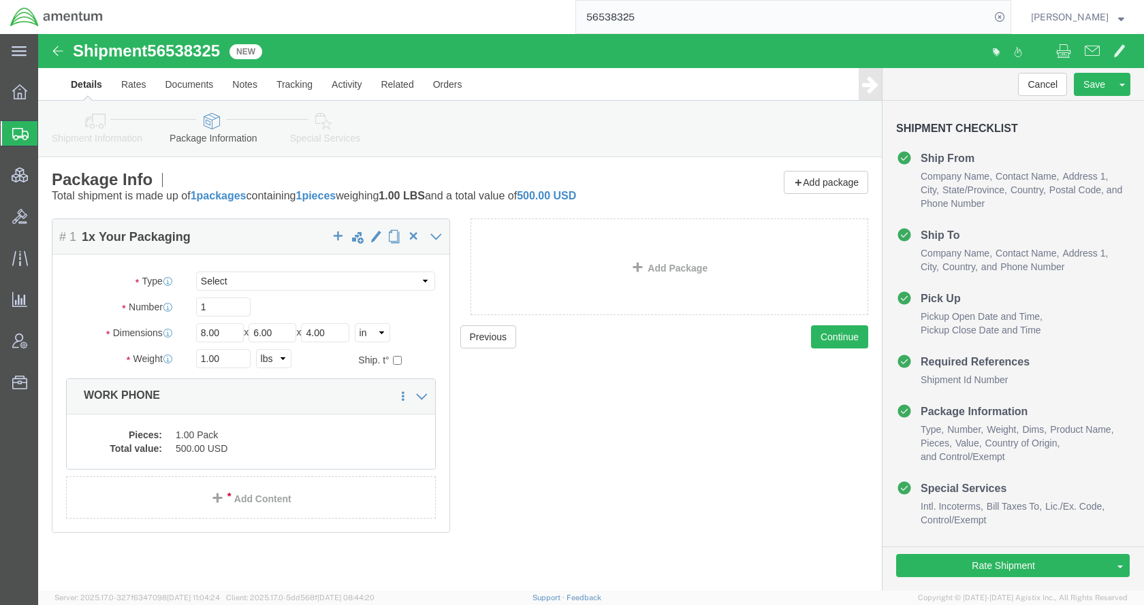
click icon
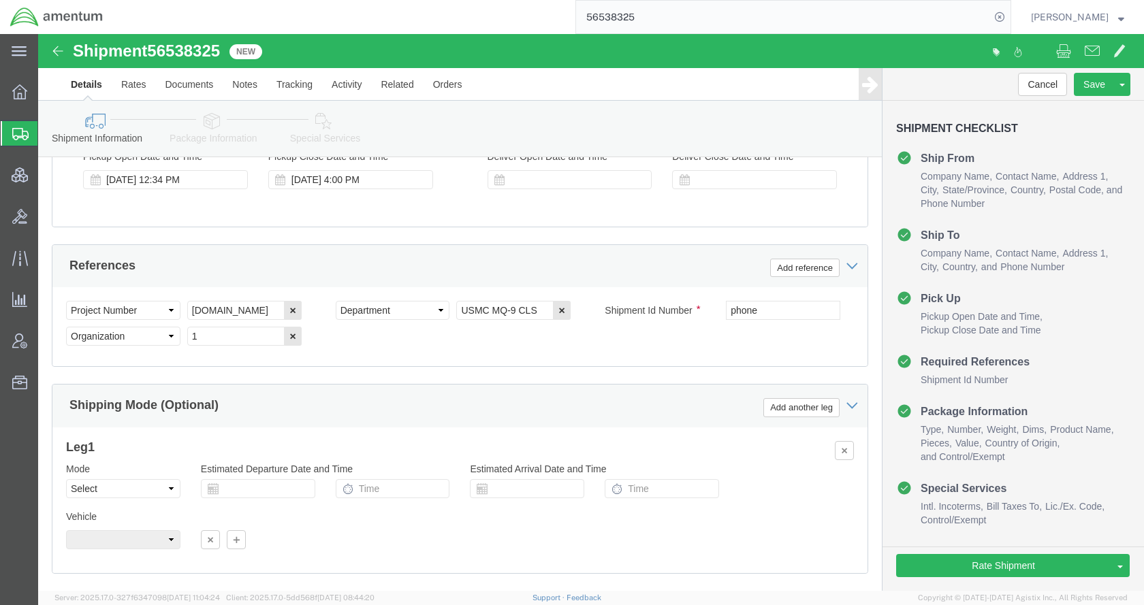
scroll to position [883, 0]
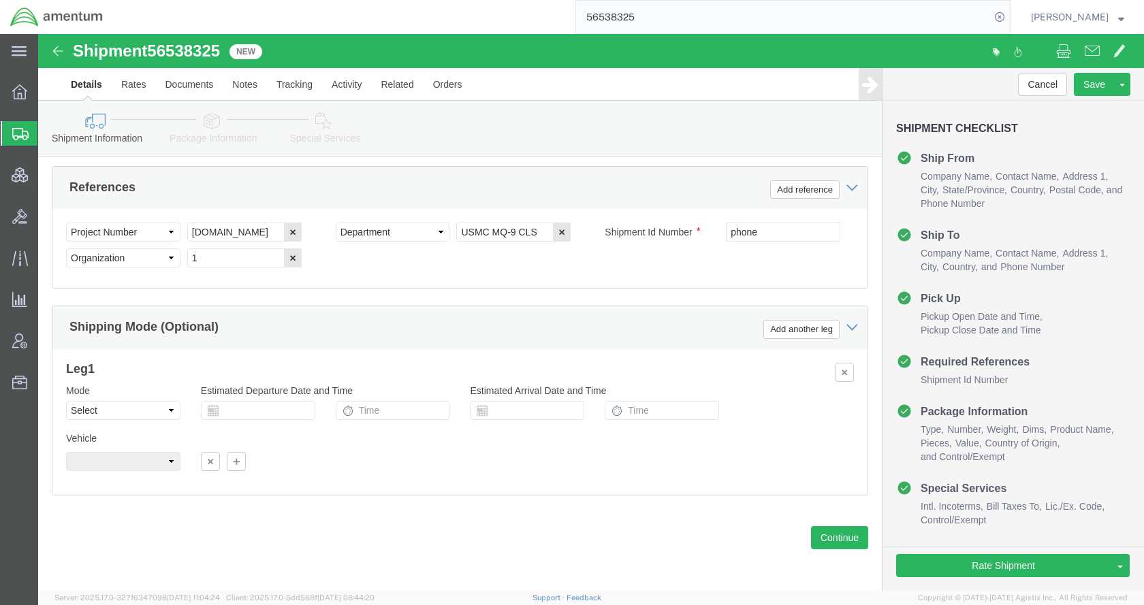
click icon
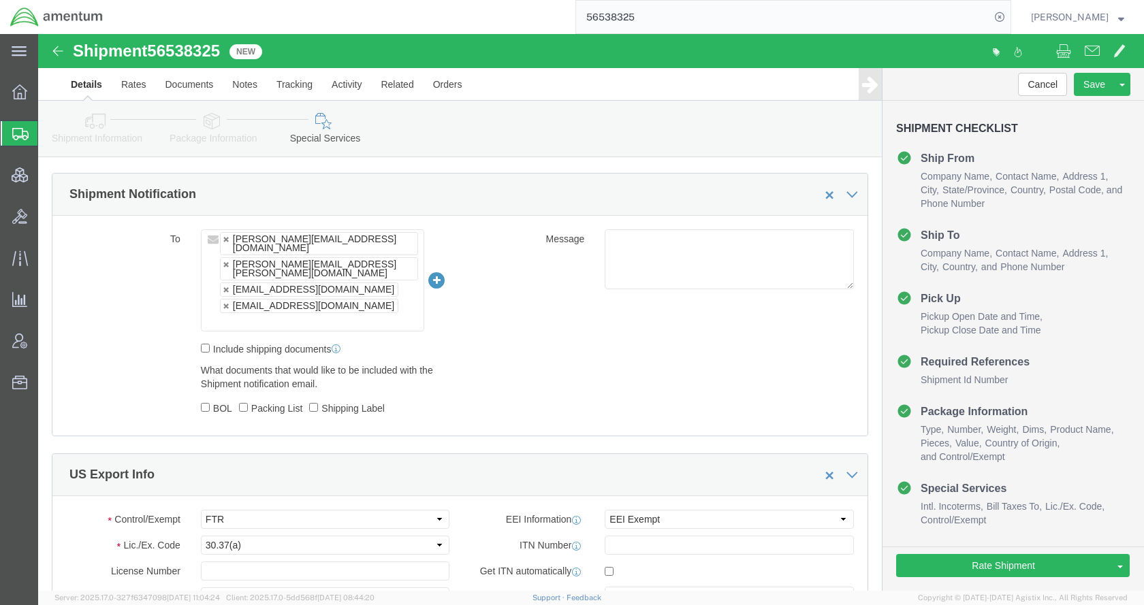
scroll to position [650, 0]
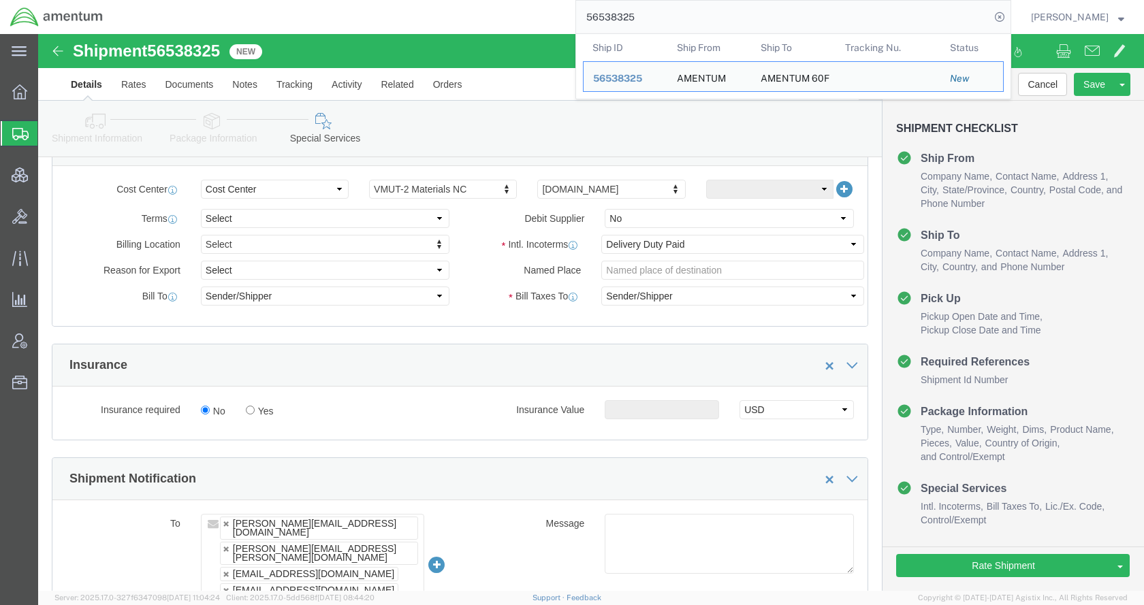
drag, startPoint x: 693, startPoint y: 16, endPoint x: 608, endPoint y: 16, distance: 85.1
click at [608, 16] on input "56538325" at bounding box center [783, 17] width 414 height 33
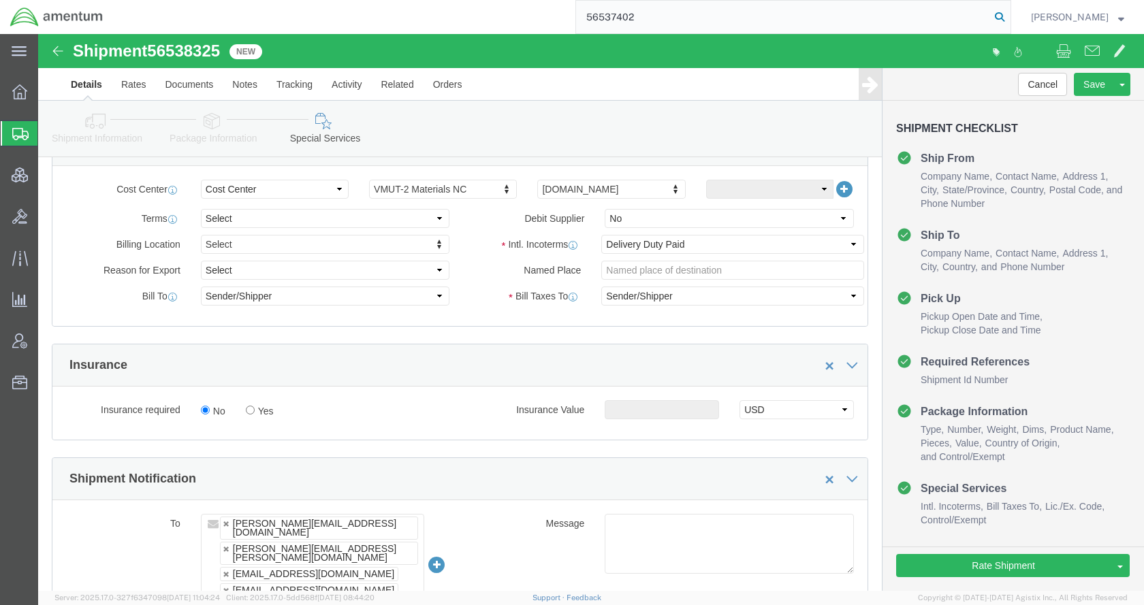
type input "56537402"
click at [1009, 18] on icon at bounding box center [999, 16] width 19 height 19
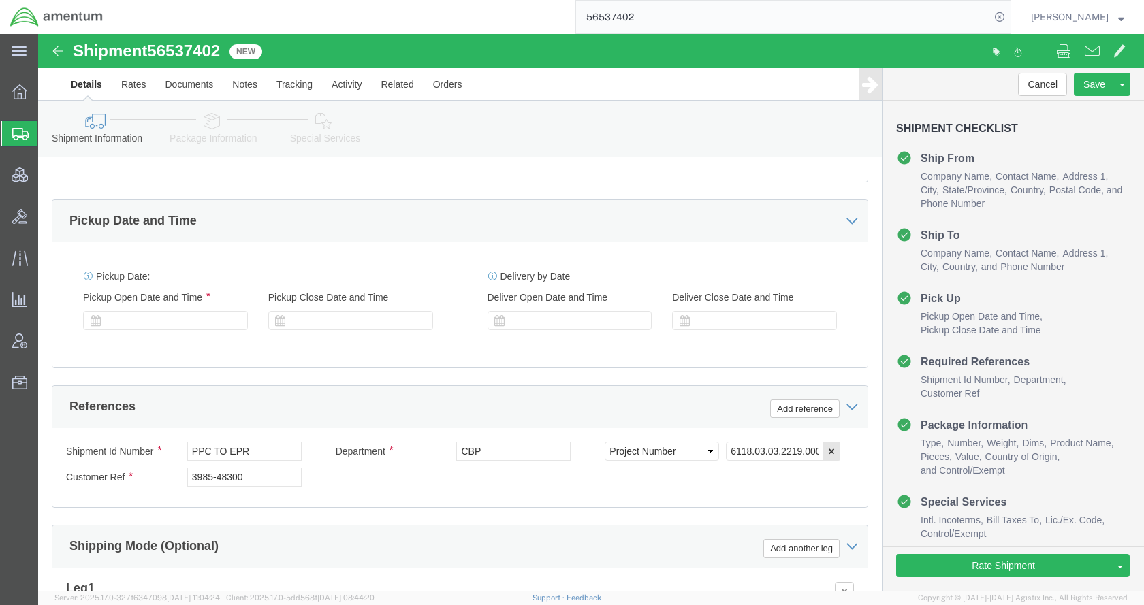
select select "49917"
select select "49933"
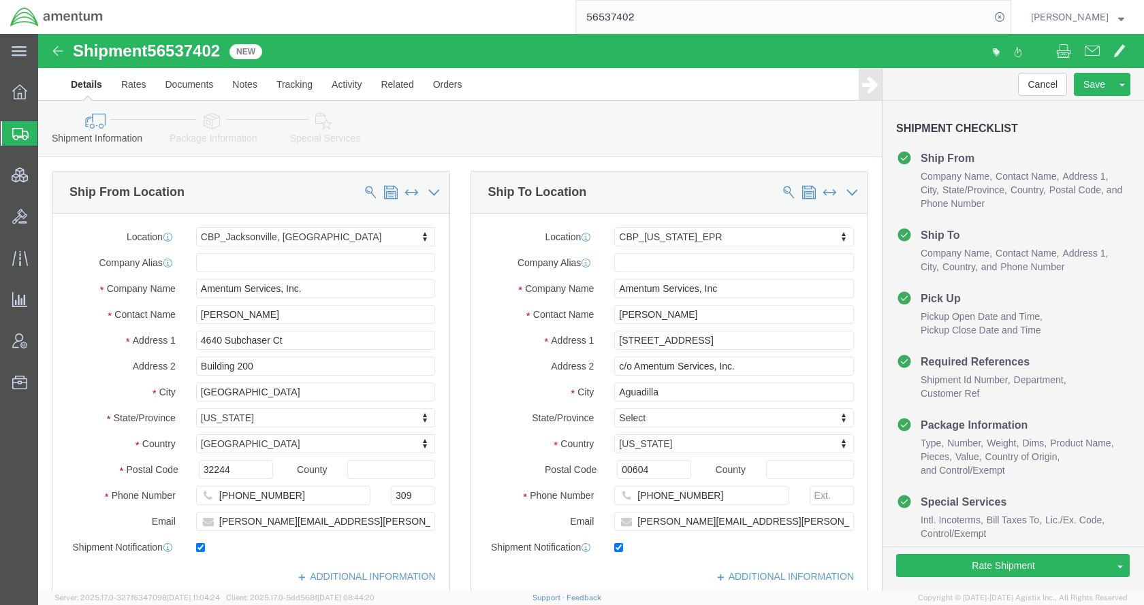
click link "Special Services"
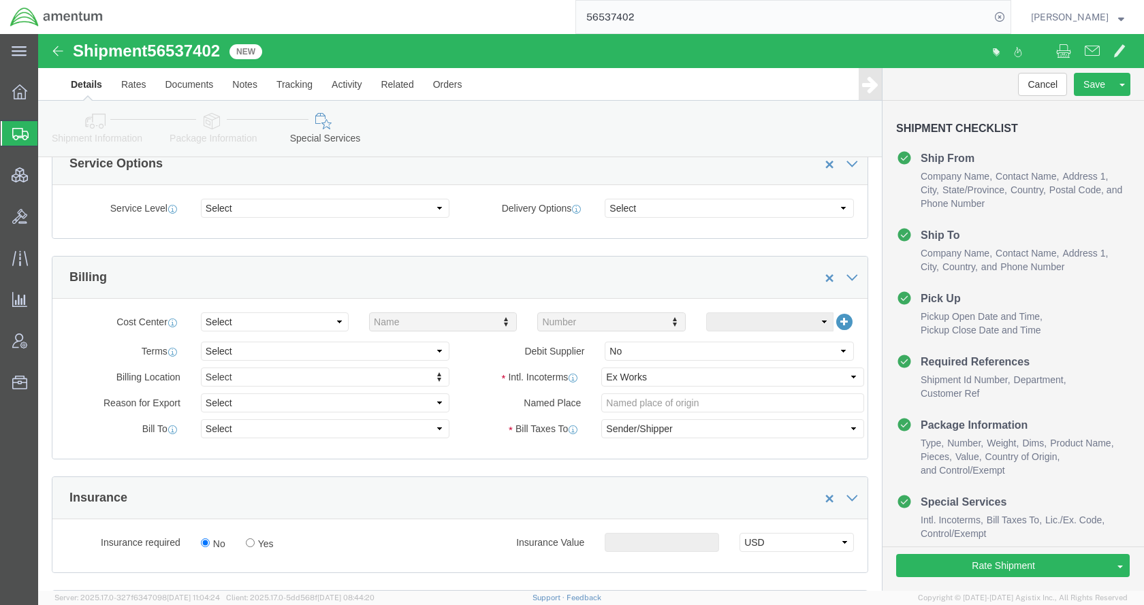
scroll to position [545, 0]
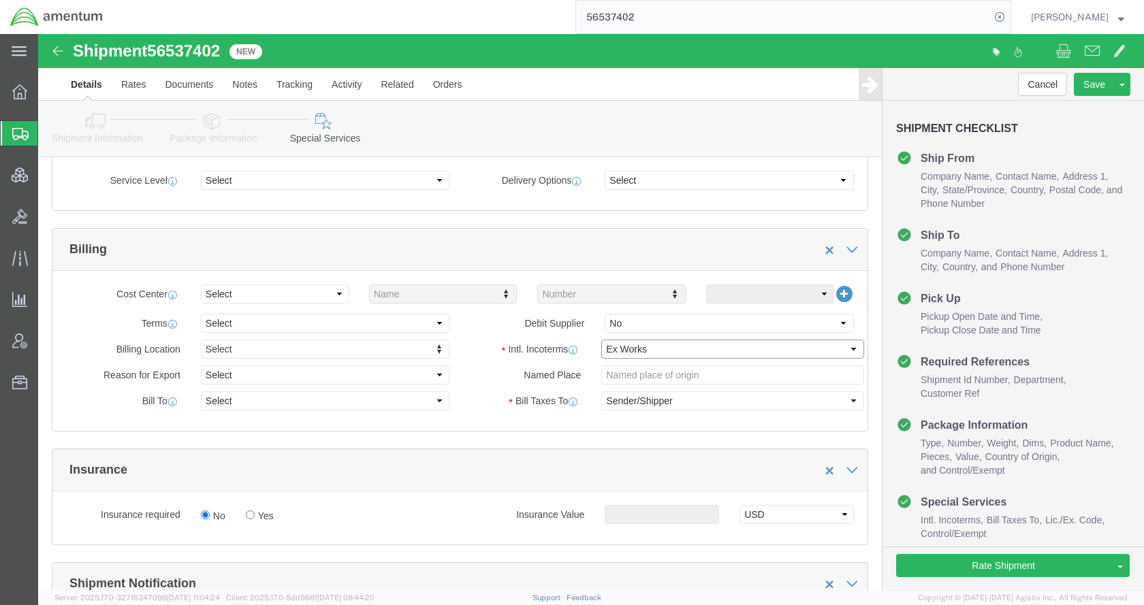
click select "Select Carriage Insurance Paid Carriage Paid To Cost and Freight Cost Insurance…"
select select "DDP"
click select "Select Carriage Insurance Paid Carriage Paid To Cost and Freight Cost Insurance…"
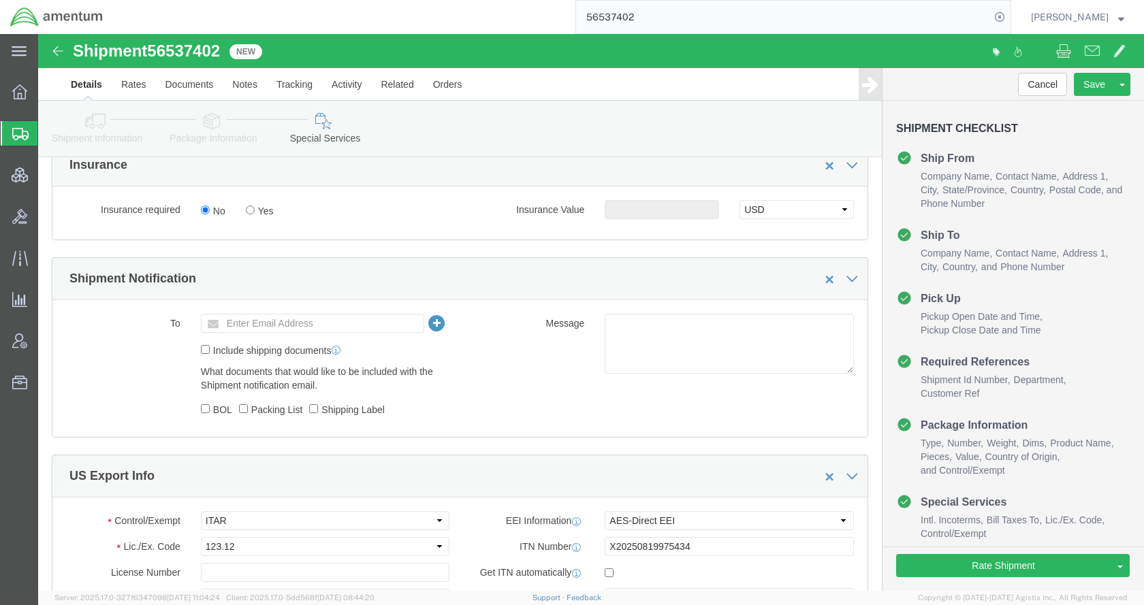
scroll to position [885, 0]
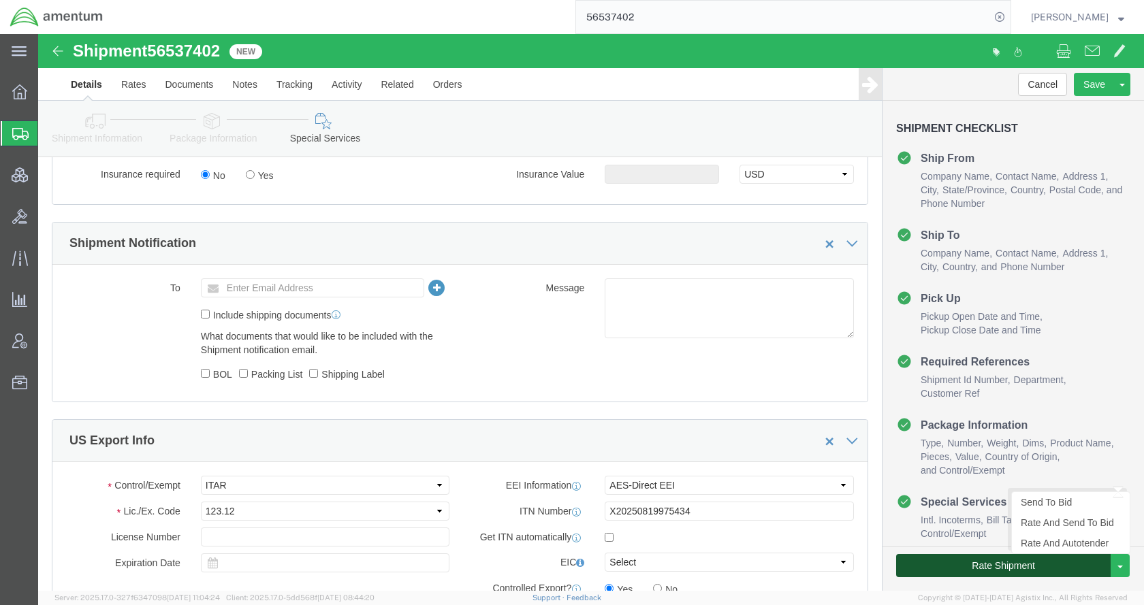
click button "Rate Shipment"
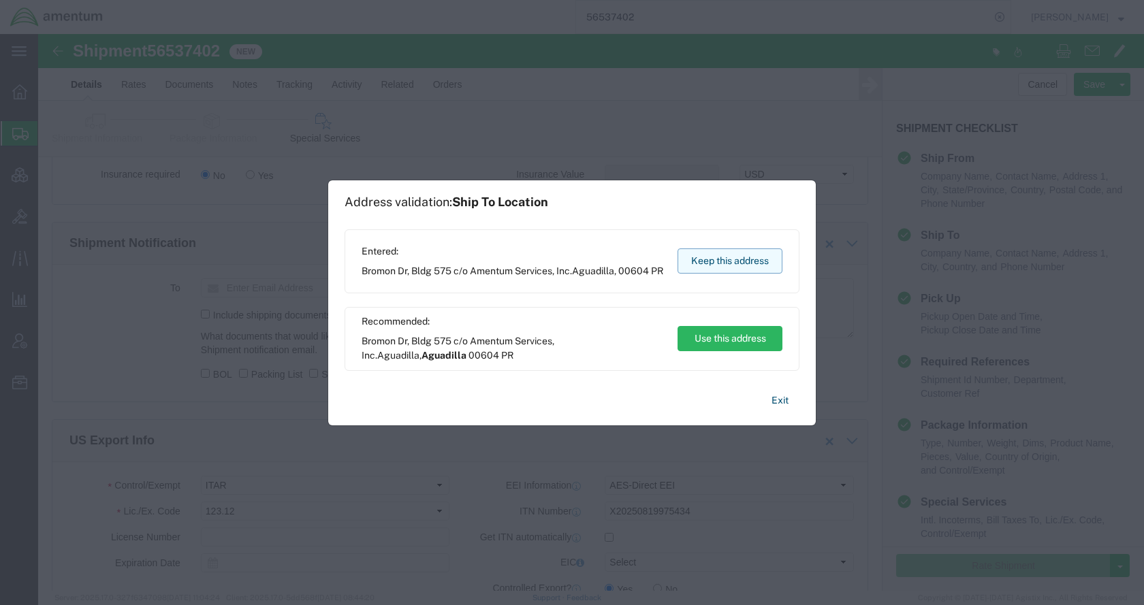
click at [704, 260] on button "Keep this address" at bounding box center [730, 261] width 105 height 25
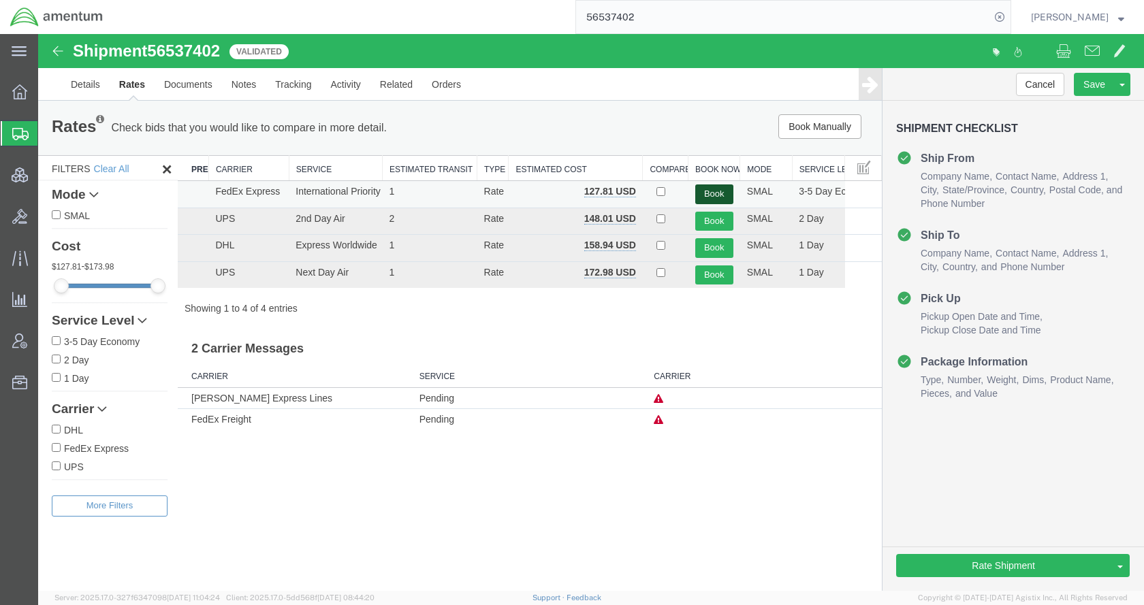
click at [696, 191] on button "Book" at bounding box center [714, 195] width 38 height 20
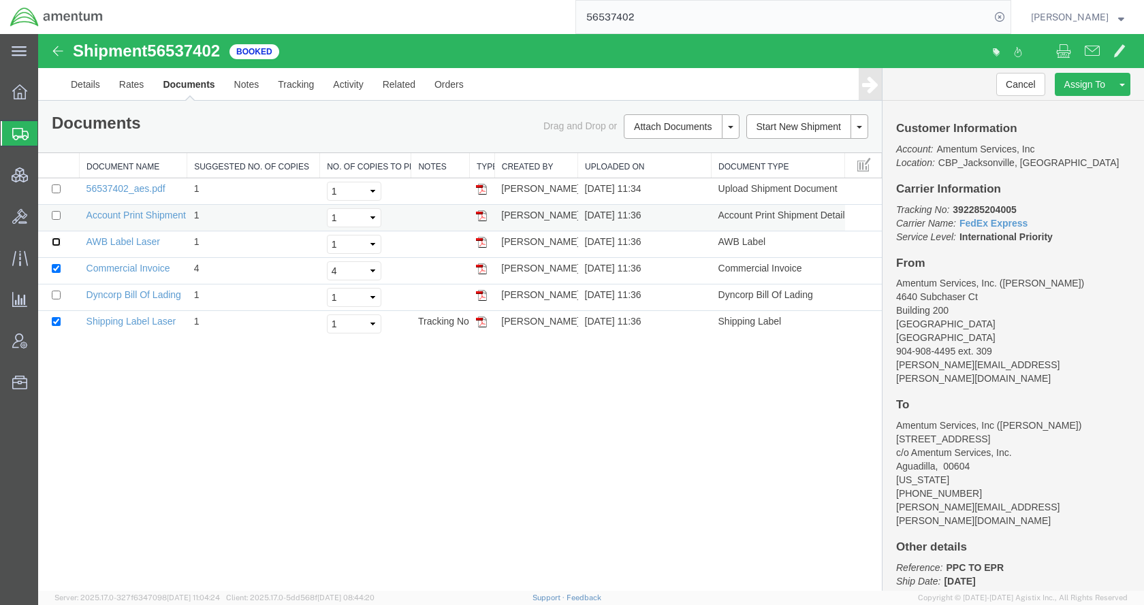
click at [56, 242] on input "checkbox" at bounding box center [56, 242] width 9 height 9
checkbox input "true"
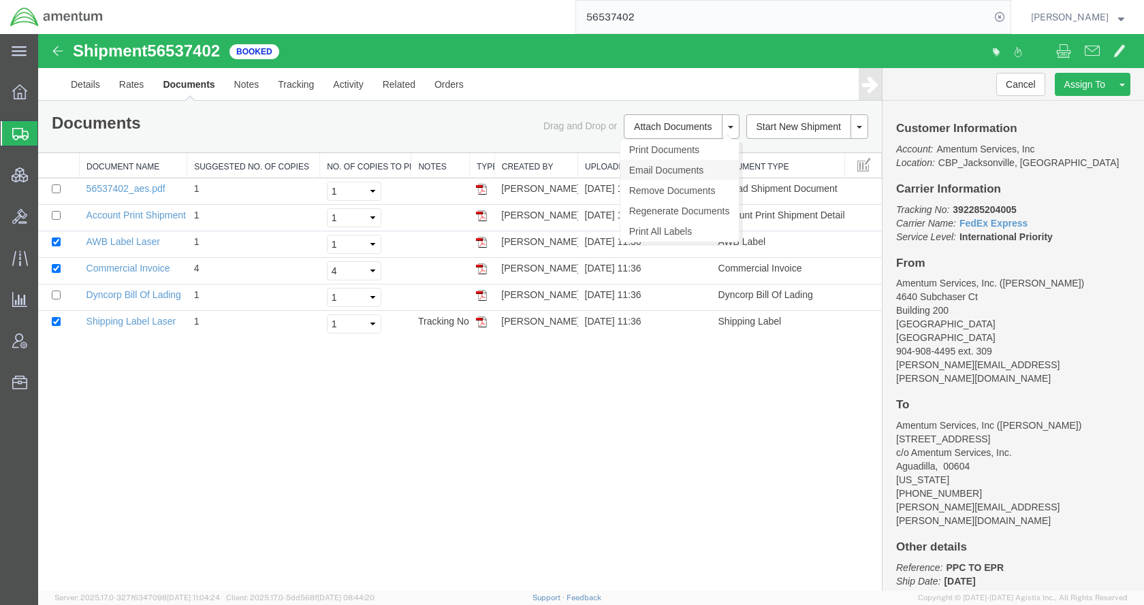
click at [666, 165] on link "Email Documents" at bounding box center [679, 170] width 119 height 20
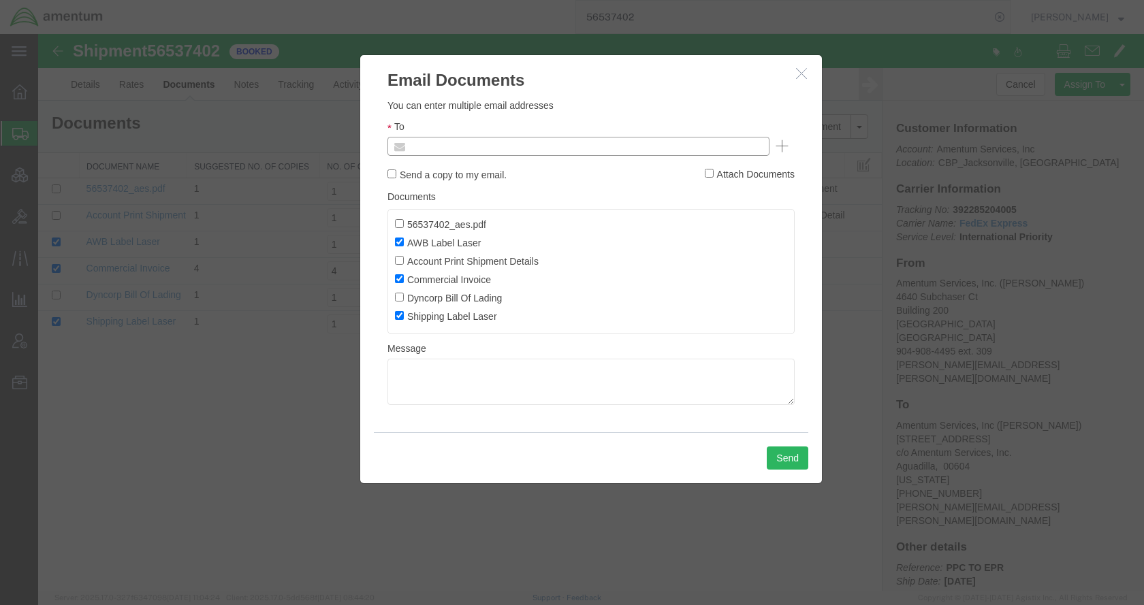
click at [477, 143] on input "text" at bounding box center [486, 147] width 159 height 18
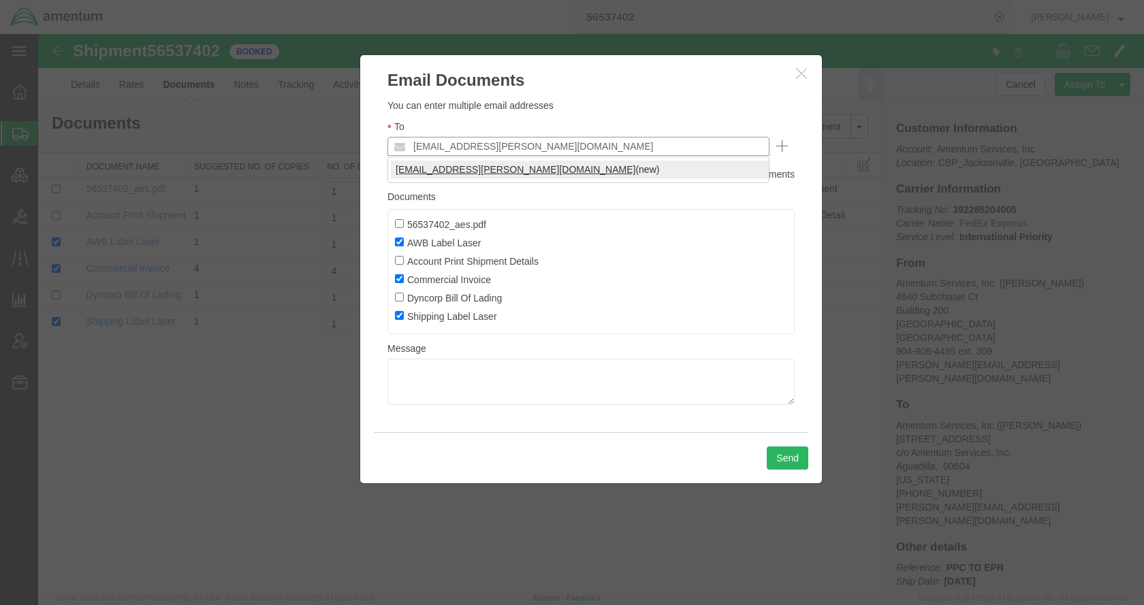
type input "[EMAIL_ADDRESS][PERSON_NAME][DOMAIN_NAME]"
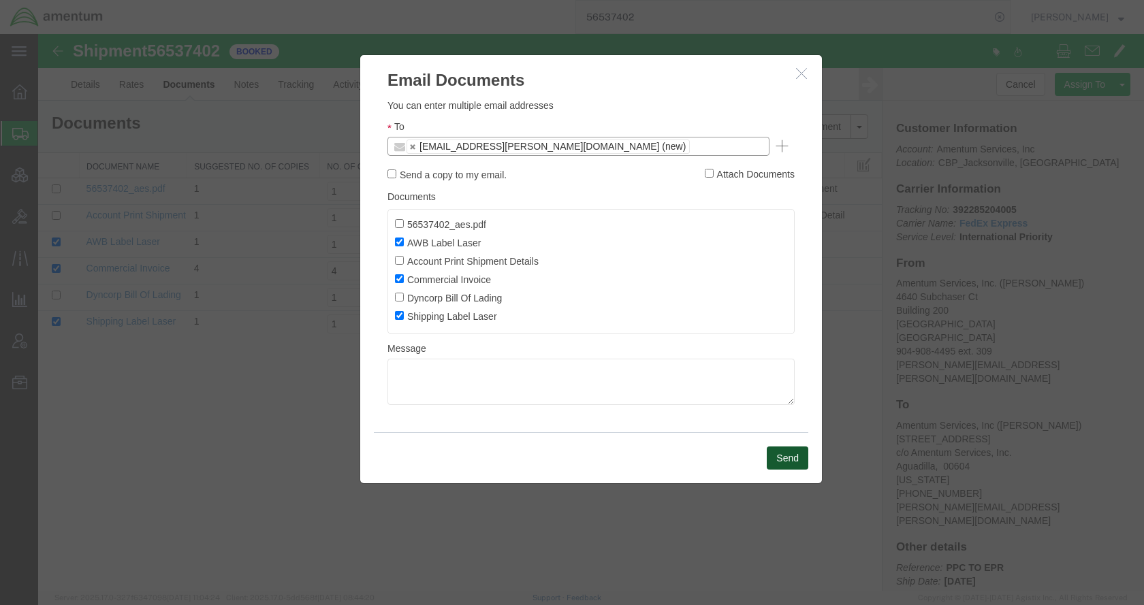
click at [775, 458] on button "Send" at bounding box center [788, 458] width 42 height 23
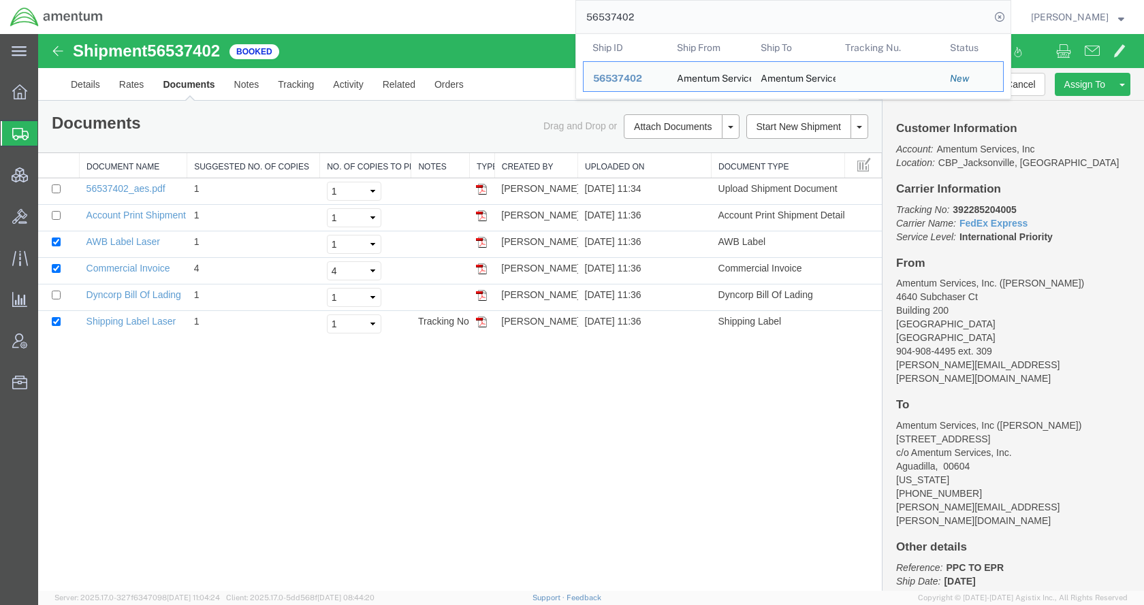
drag, startPoint x: 675, startPoint y: 14, endPoint x: 578, endPoint y: 22, distance: 97.0
click at [578, 22] on div "56537402 Ship ID Ship From Ship To Tracking Nu. Status Ship ID 56537402 Ship Fr…" at bounding box center [562, 17] width 898 height 34
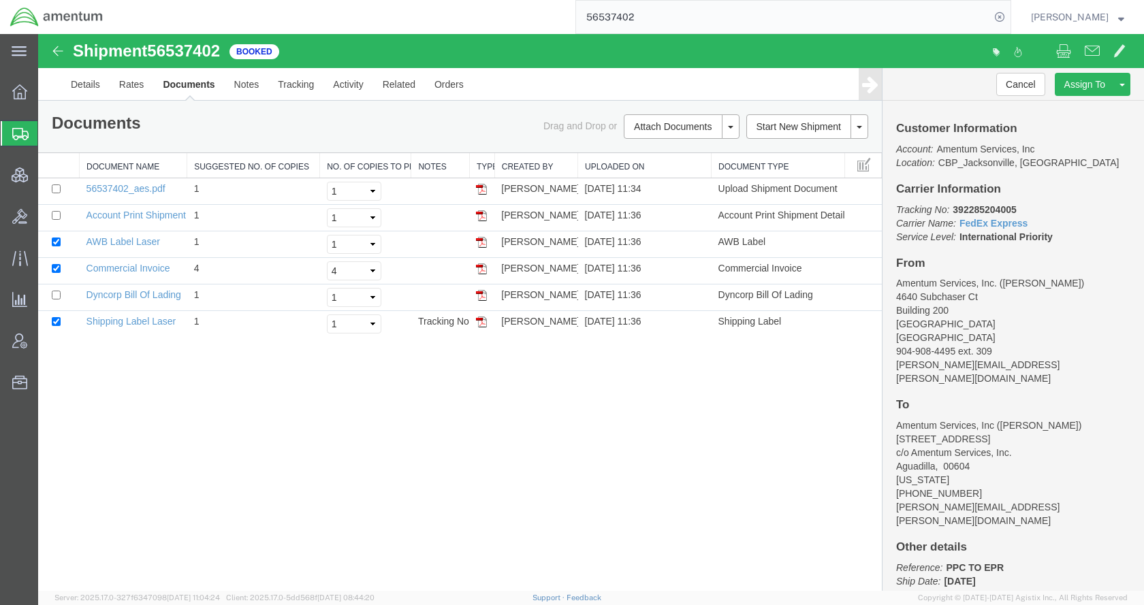
paste input "9026"
type input "56539026"
click at [1009, 16] on icon at bounding box center [999, 16] width 19 height 19
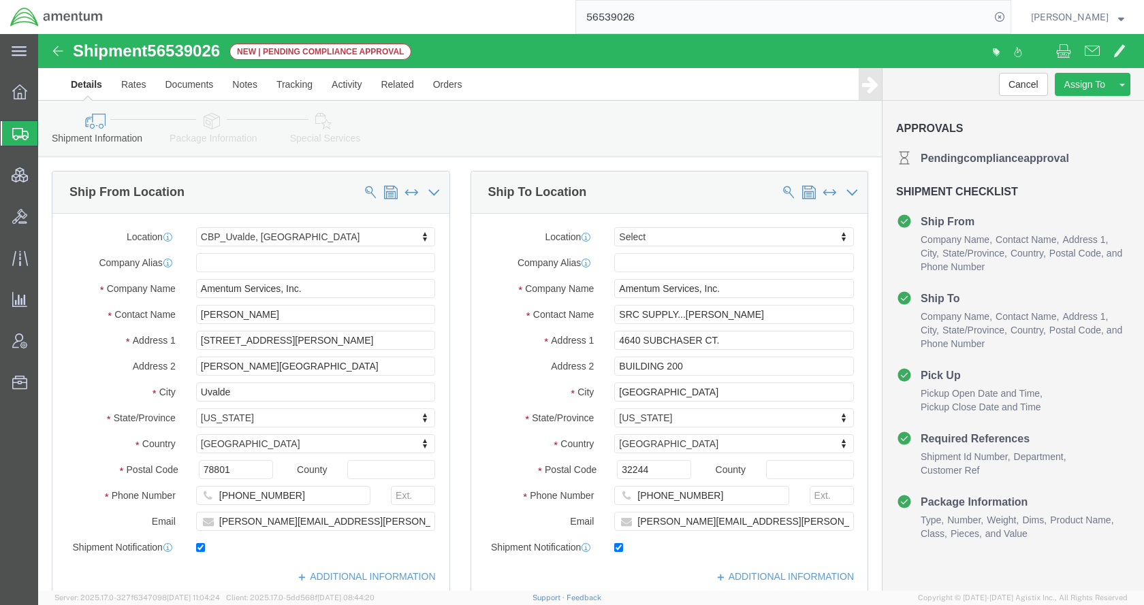
select select "49950"
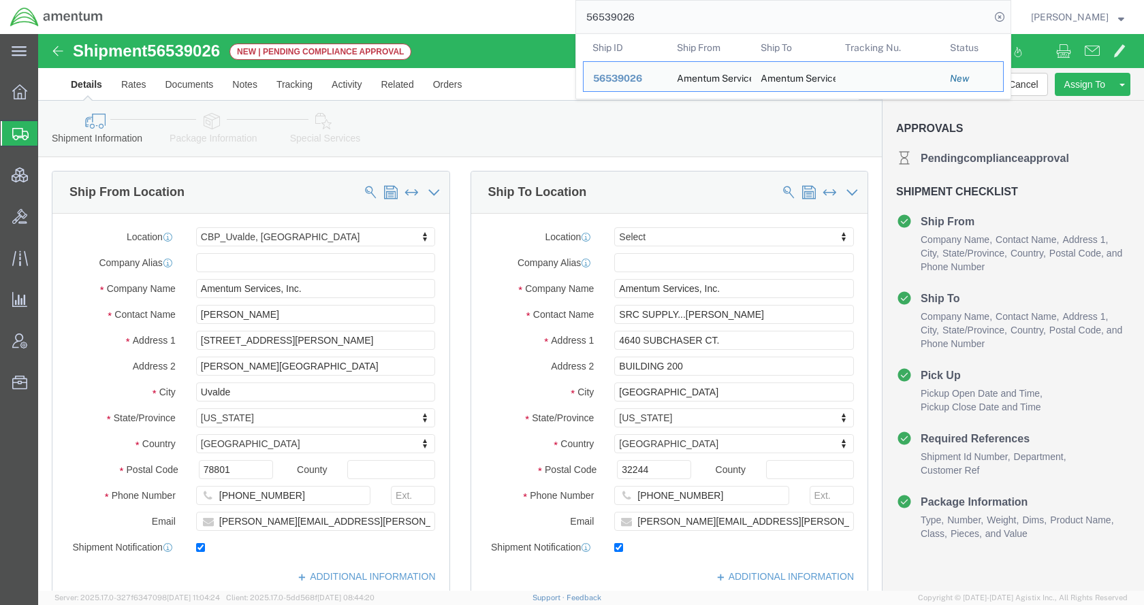
click link "Package Information"
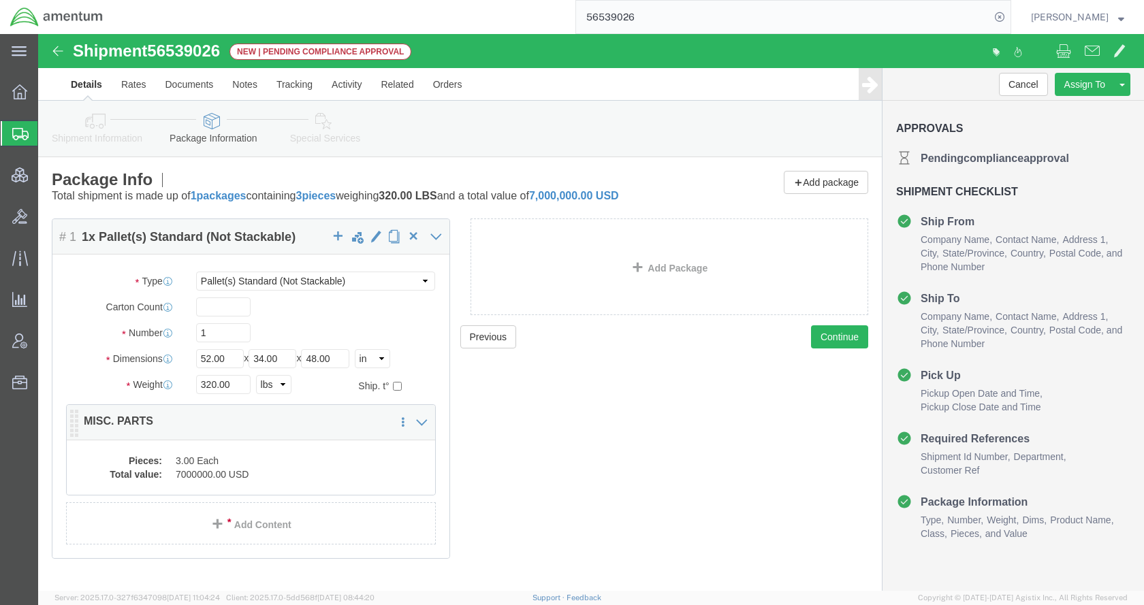
click dd "3.00 Each"
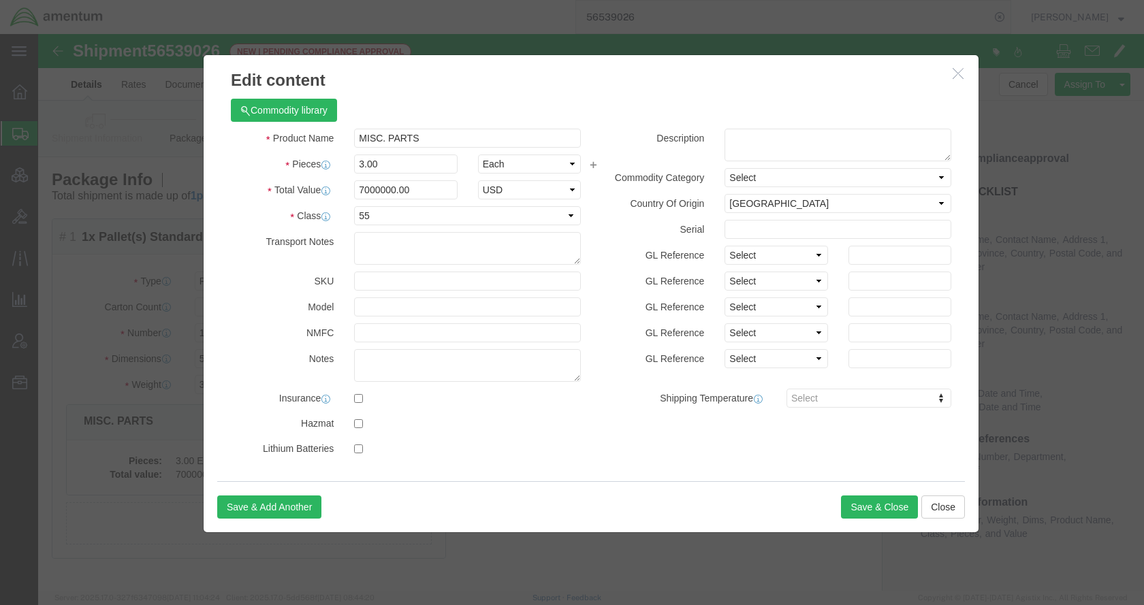
click icon "button"
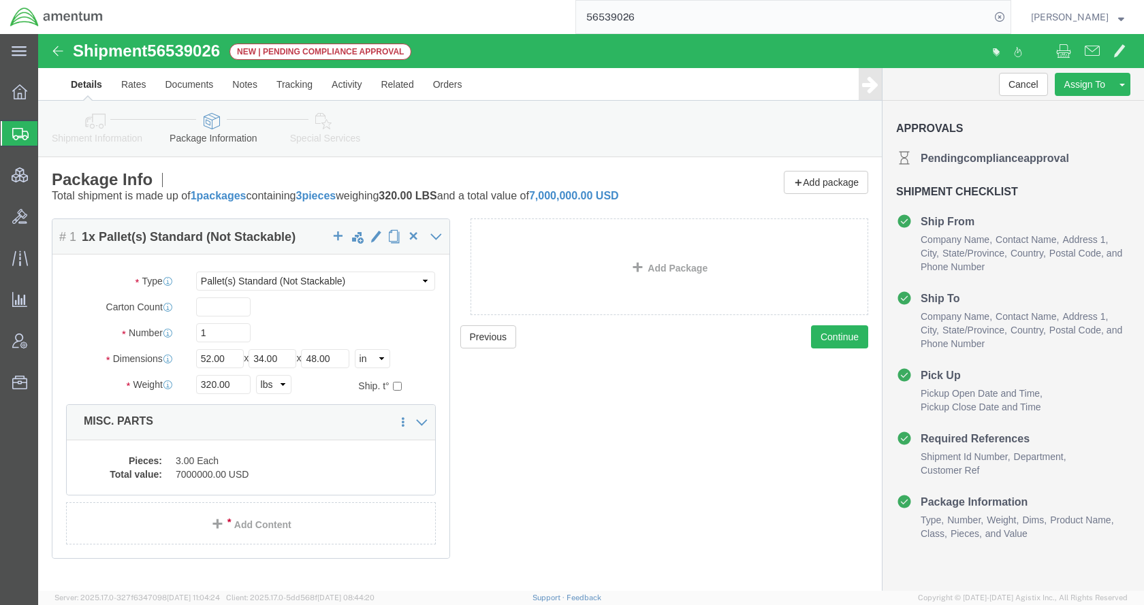
drag, startPoint x: 284, startPoint y: 90, endPoint x: 375, endPoint y: 129, distance: 99.2
click icon
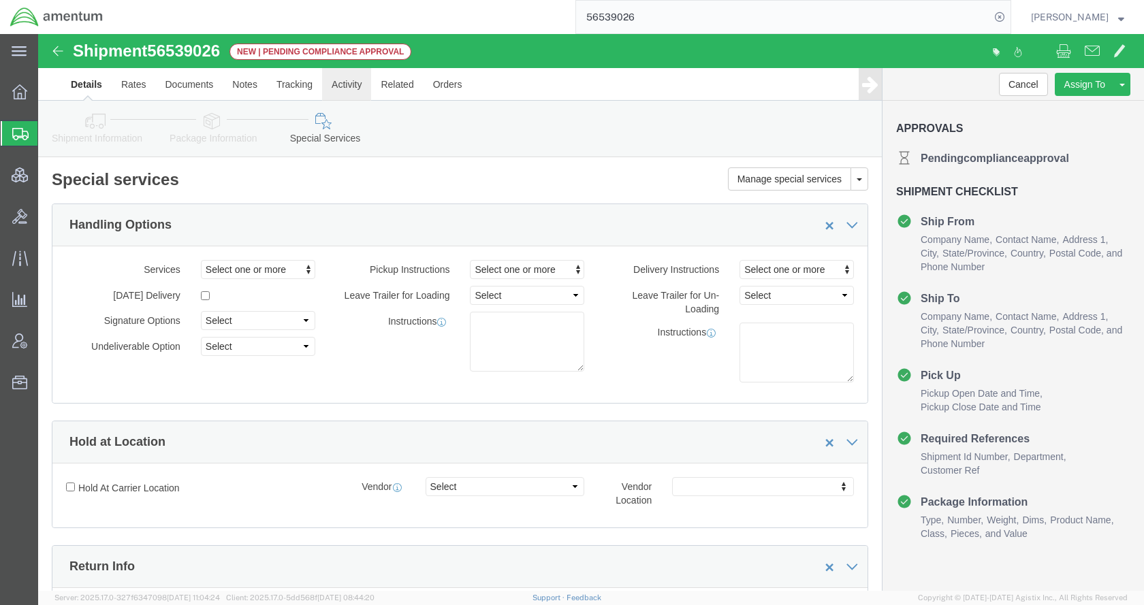
click link "Activity"
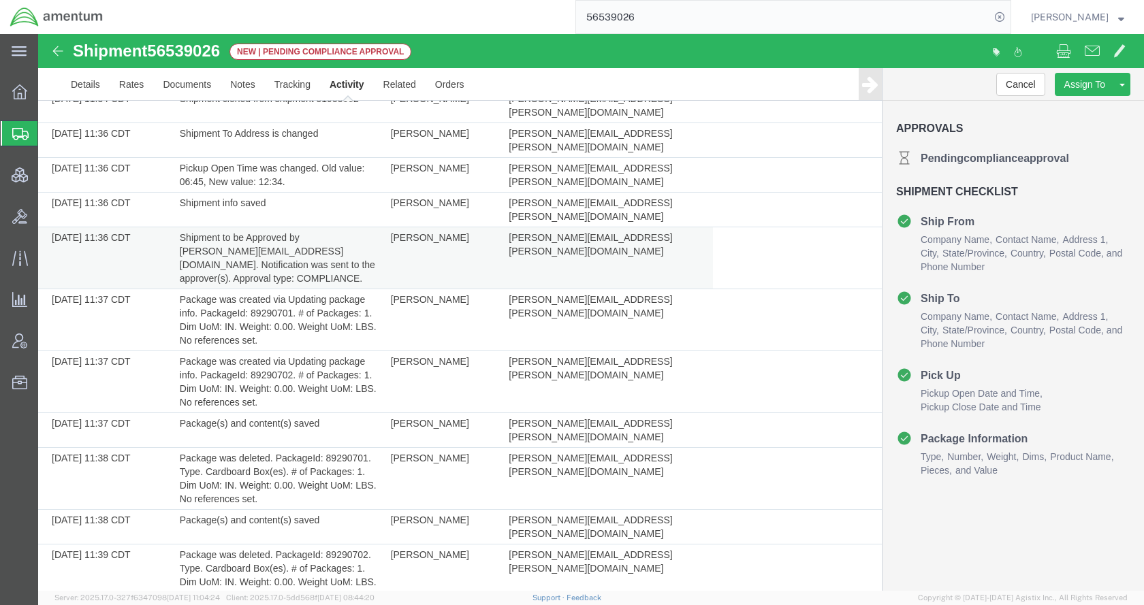
scroll to position [515, 0]
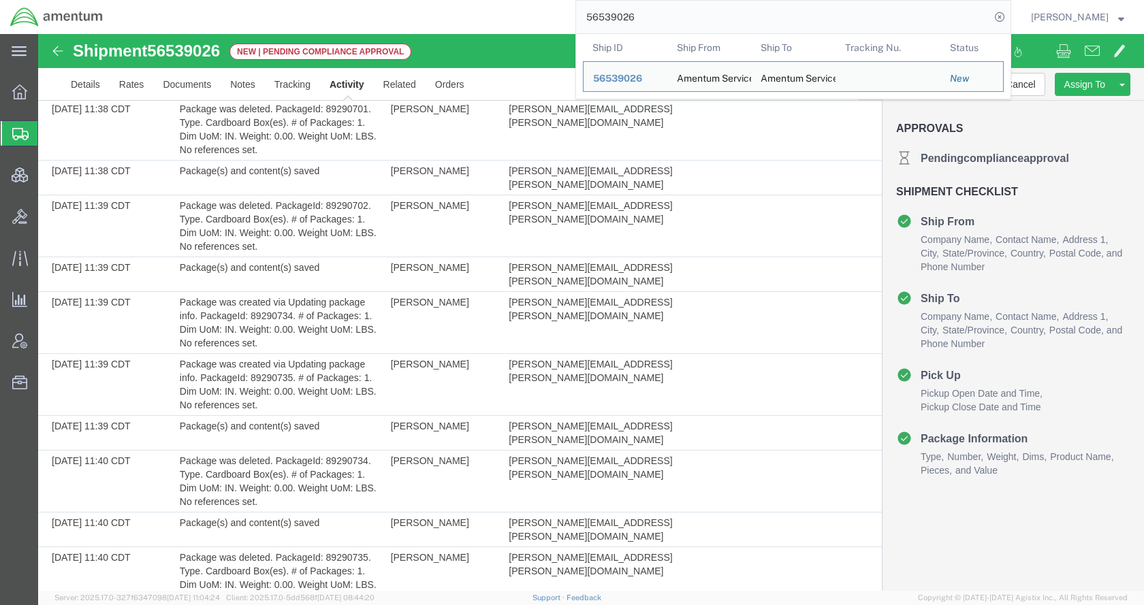
drag, startPoint x: 704, startPoint y: 18, endPoint x: 612, endPoint y: 16, distance: 92.6
click at [612, 16] on input "56539026" at bounding box center [783, 17] width 414 height 33
paste input "25049"
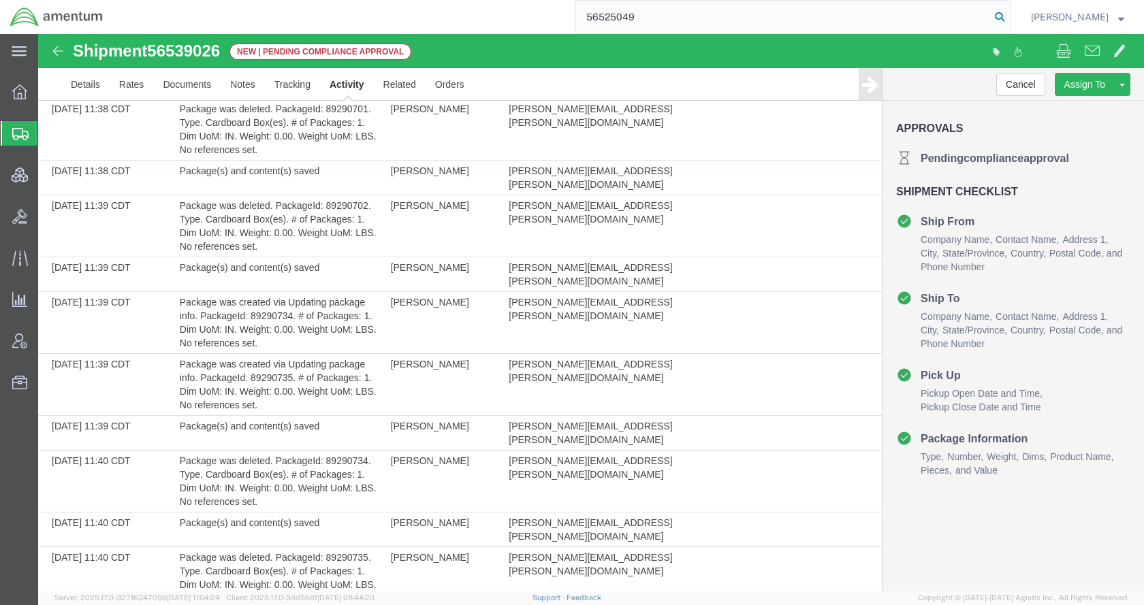
type input "56525049"
click at [1009, 14] on icon at bounding box center [999, 16] width 19 height 19
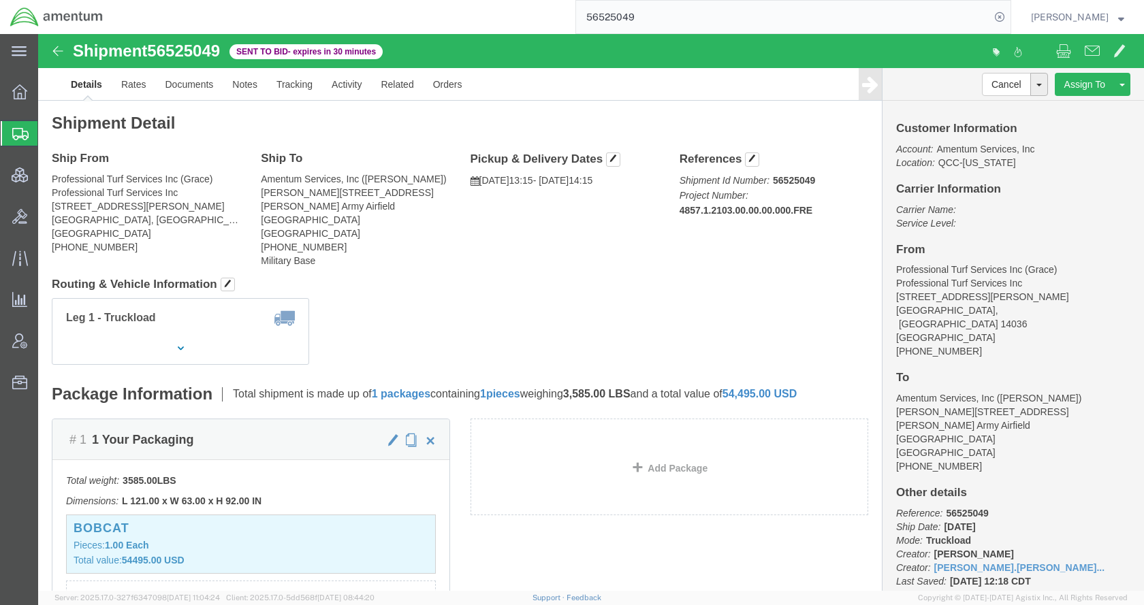
click div "Leg 1 - Truckload Number of trucks: 1"
